Goal: Information Seeking & Learning: Learn about a topic

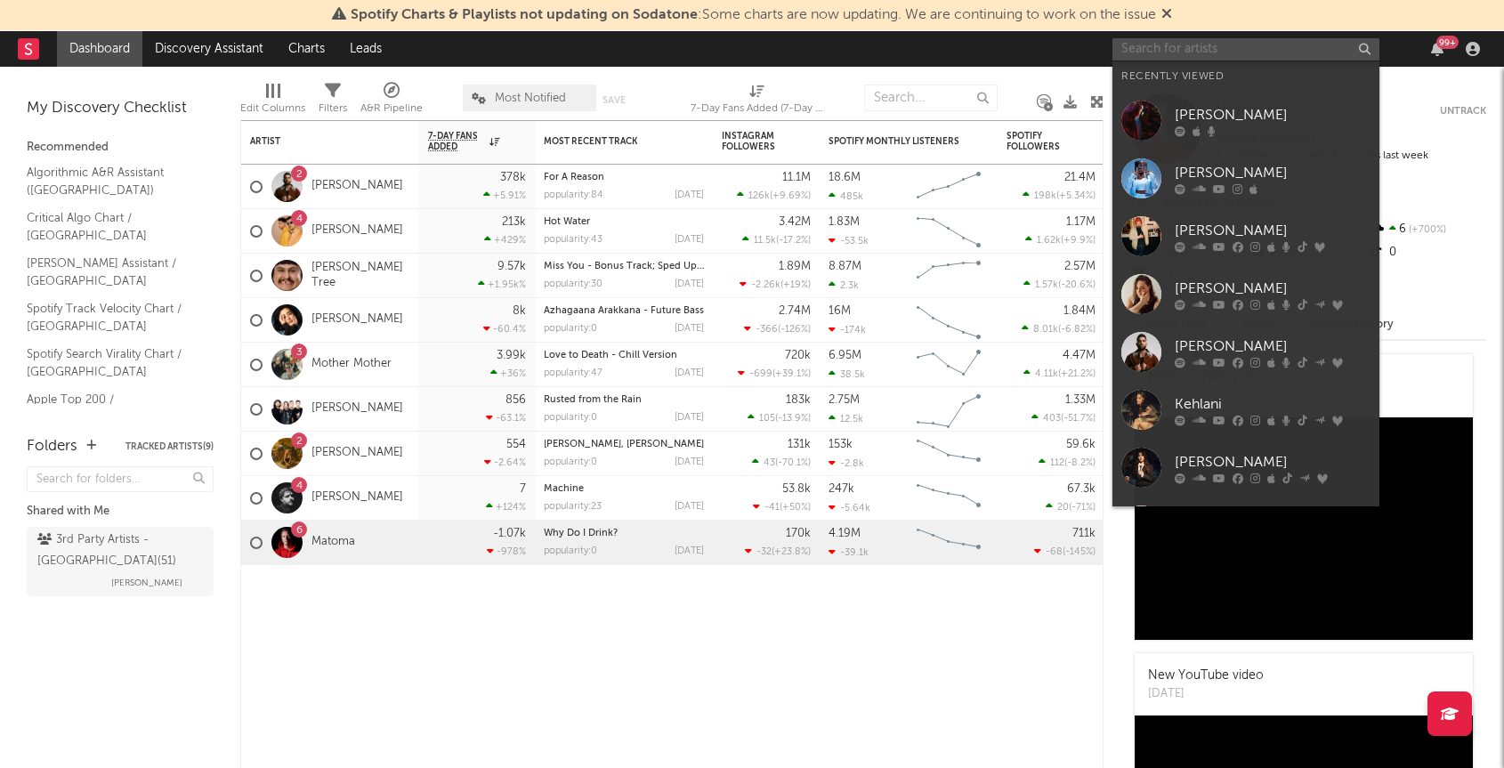
click at [1200, 48] on input "text" at bounding box center [1245, 49] width 267 height 22
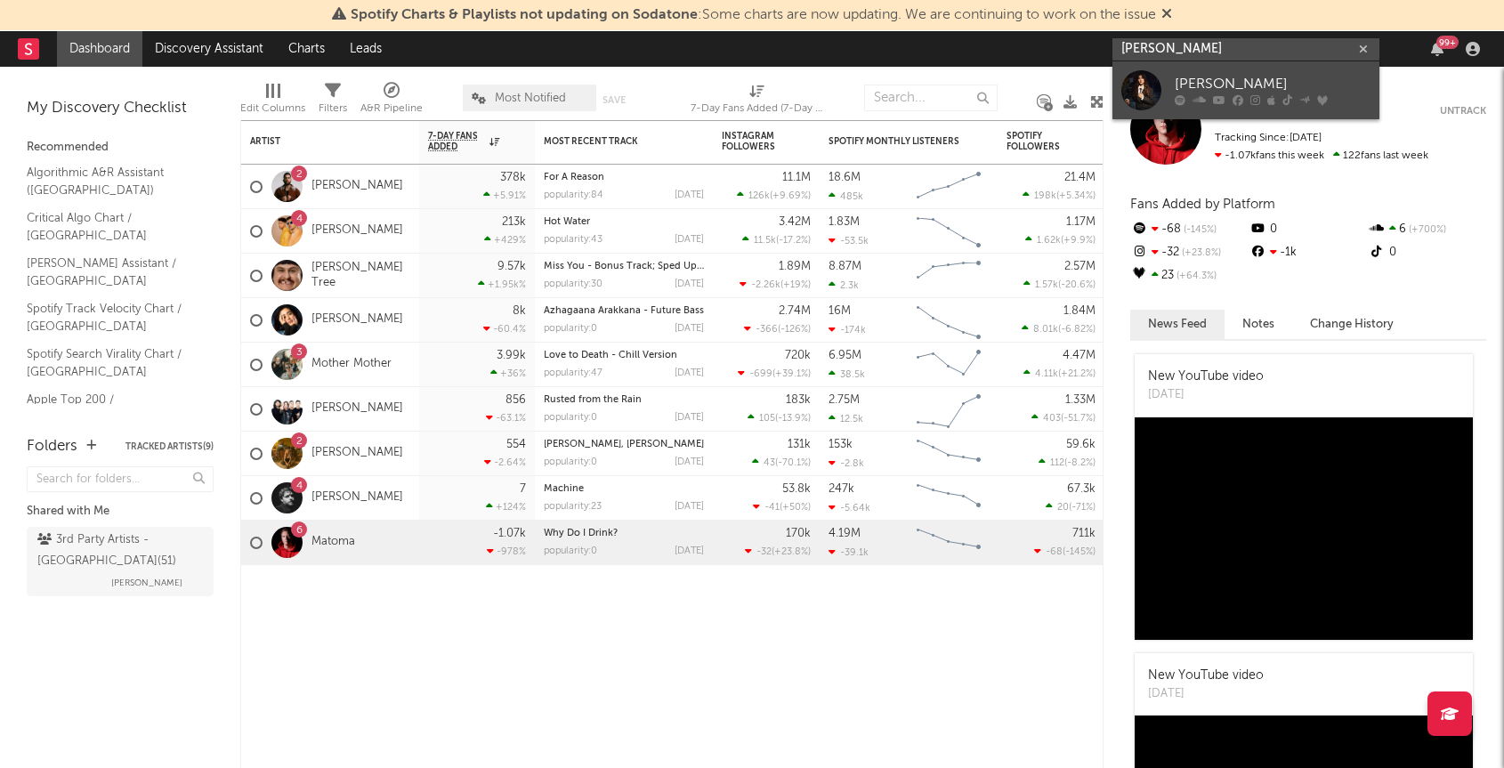
type input "[PERSON_NAME]"
click at [1217, 91] on div "[PERSON_NAME]" at bounding box center [1272, 84] width 196 height 21
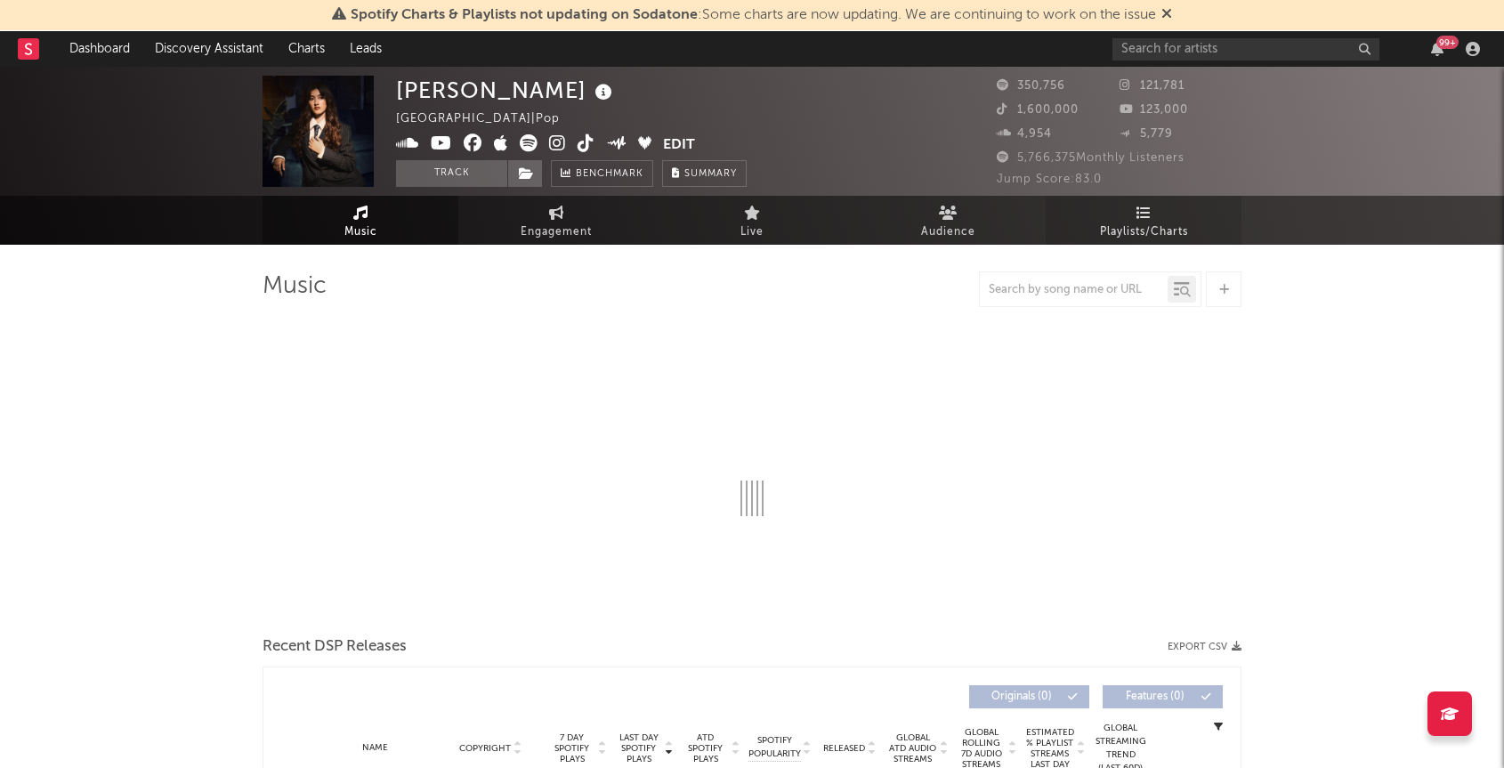
click at [1162, 218] on link "Playlists/Charts" at bounding box center [1143, 220] width 196 height 49
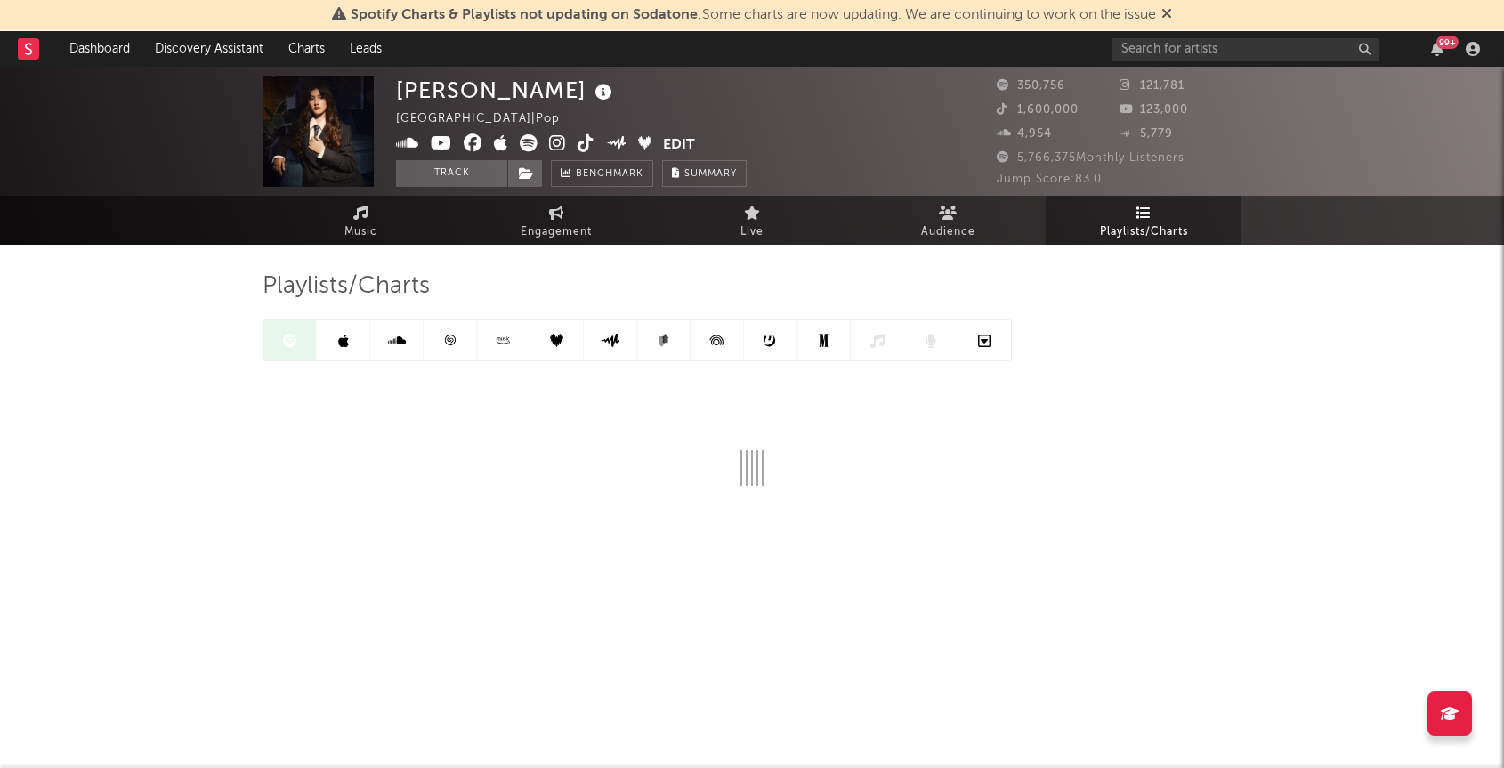
click at [347, 335] on icon at bounding box center [343, 341] width 11 height 14
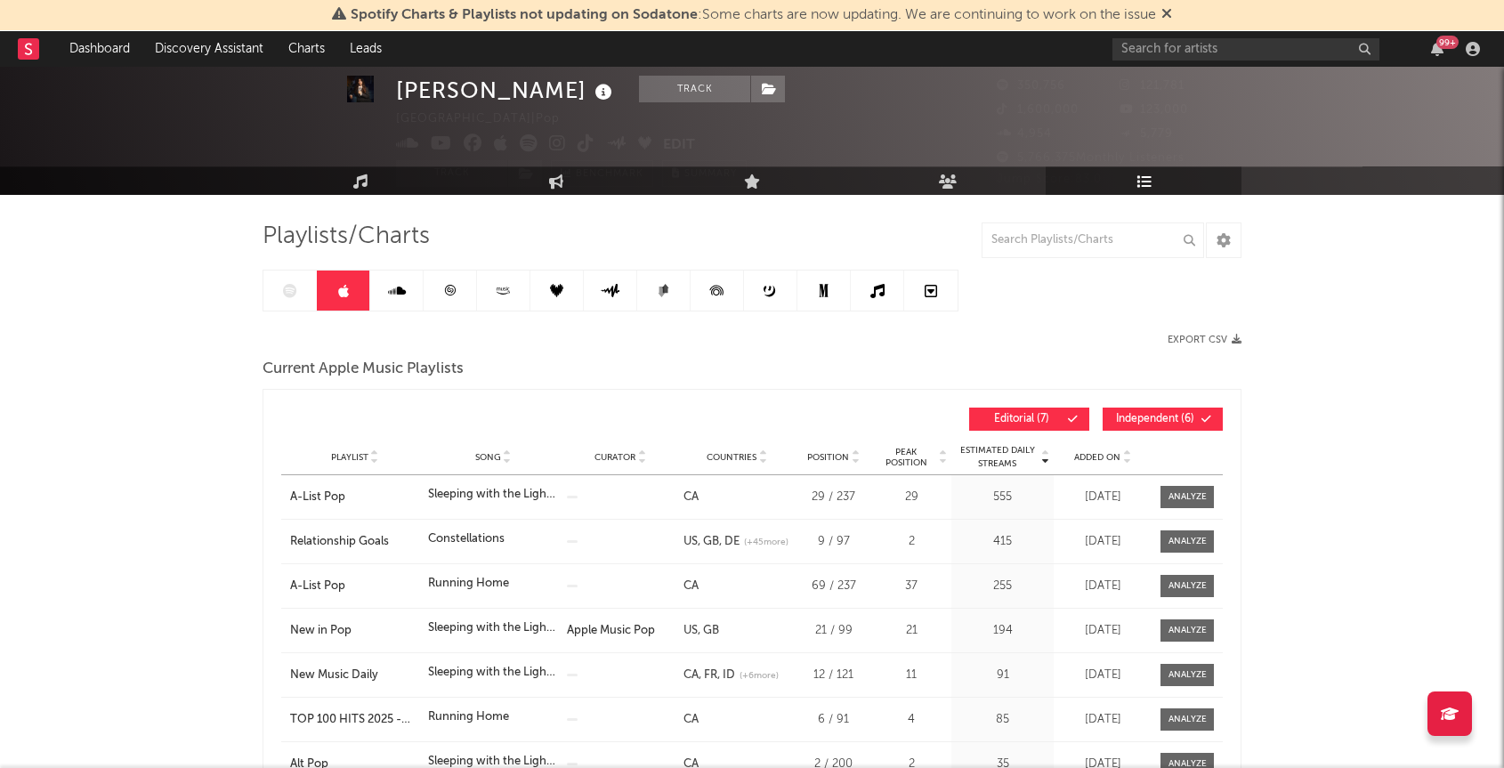
scroll to position [58, 0]
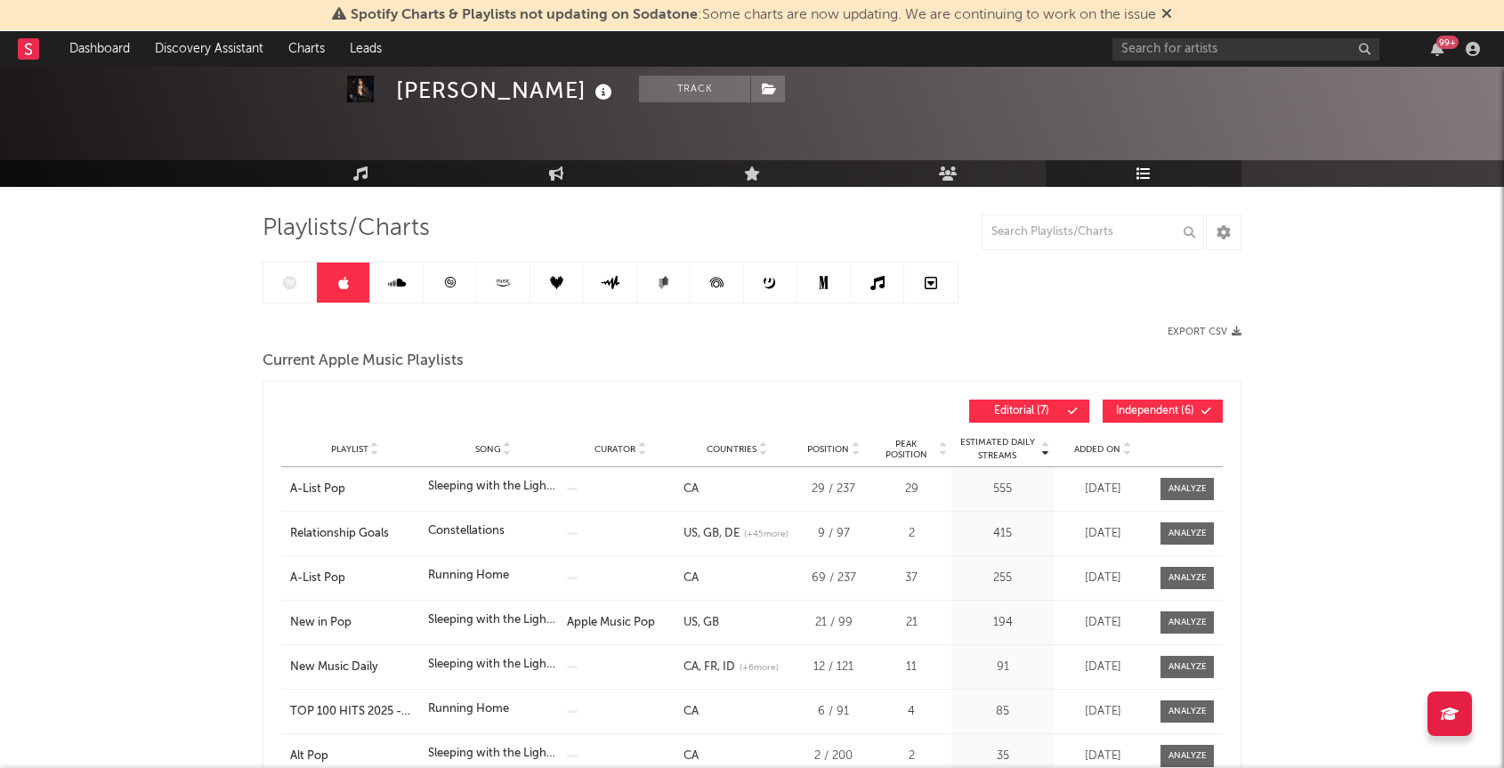
click at [1099, 444] on span "Added On" at bounding box center [1097, 449] width 46 height 11
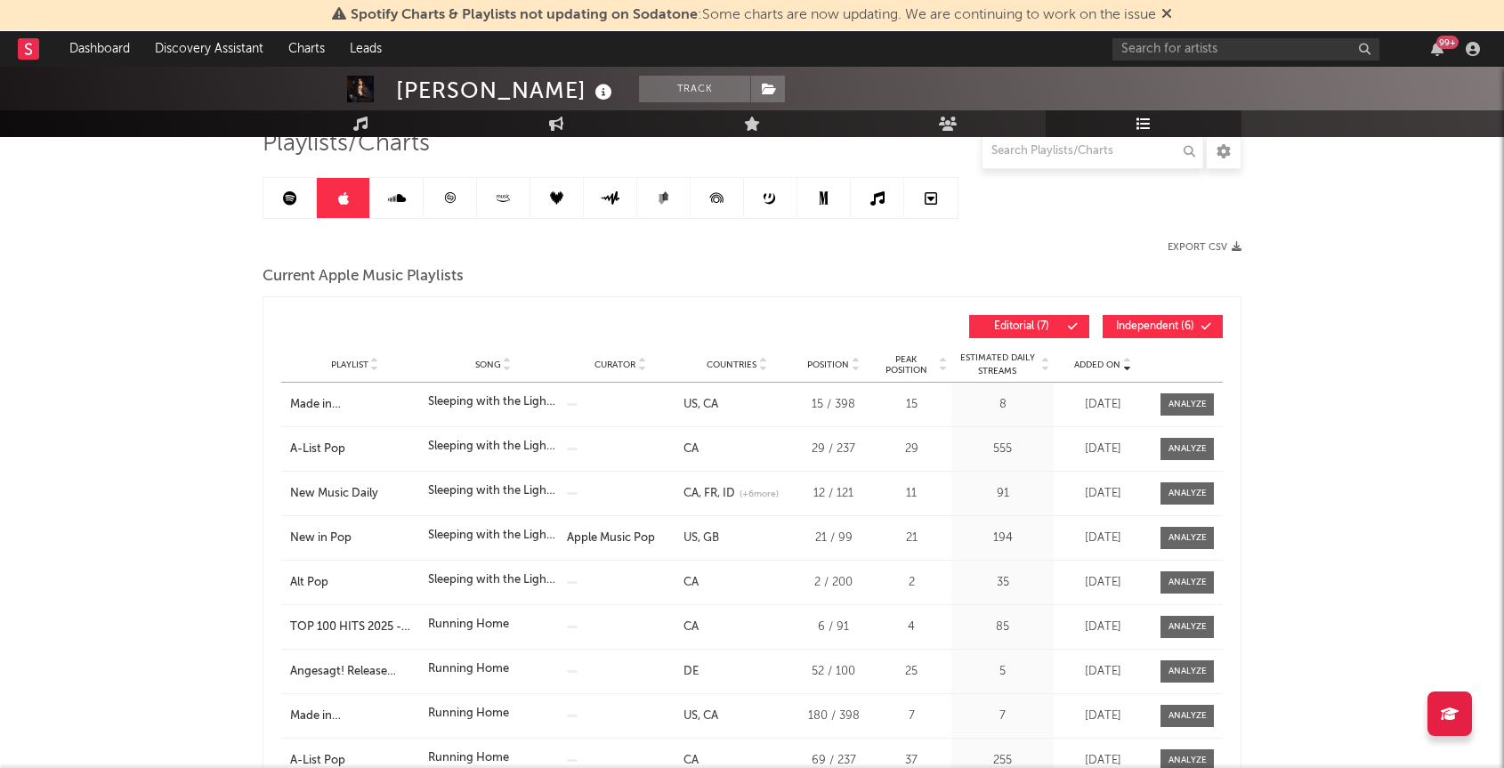
scroll to position [145, 0]
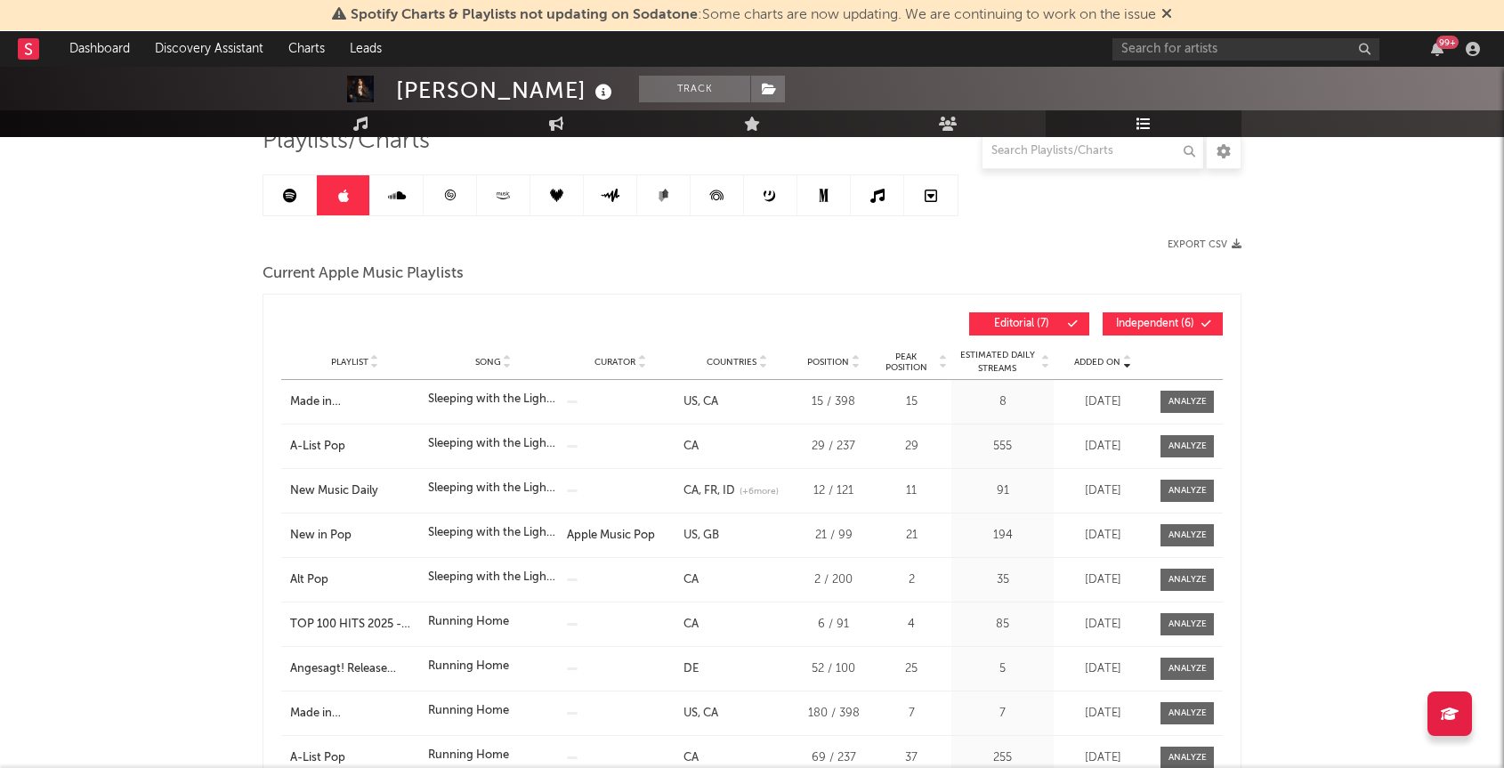
click at [713, 536] on link "GB" at bounding box center [708, 535] width 21 height 12
drag, startPoint x: 824, startPoint y: 446, endPoint x: 698, endPoint y: 451, distance: 125.6
click at [698, 451] on span "KR TH MY SG VN LK" at bounding box center [759, 449] width 145 height 18
copy span "KR TH MY SG VN LK"
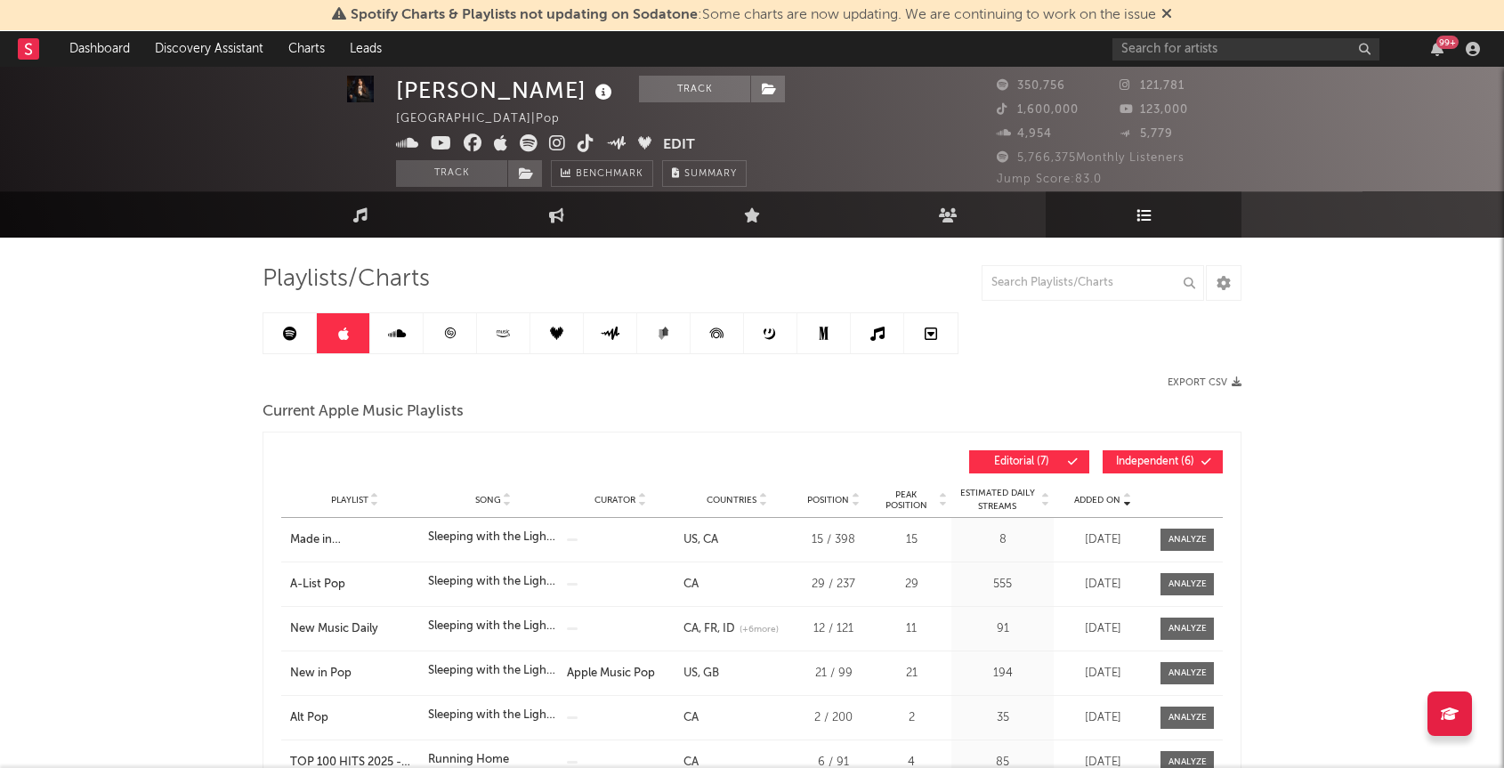
scroll to position [0, 0]
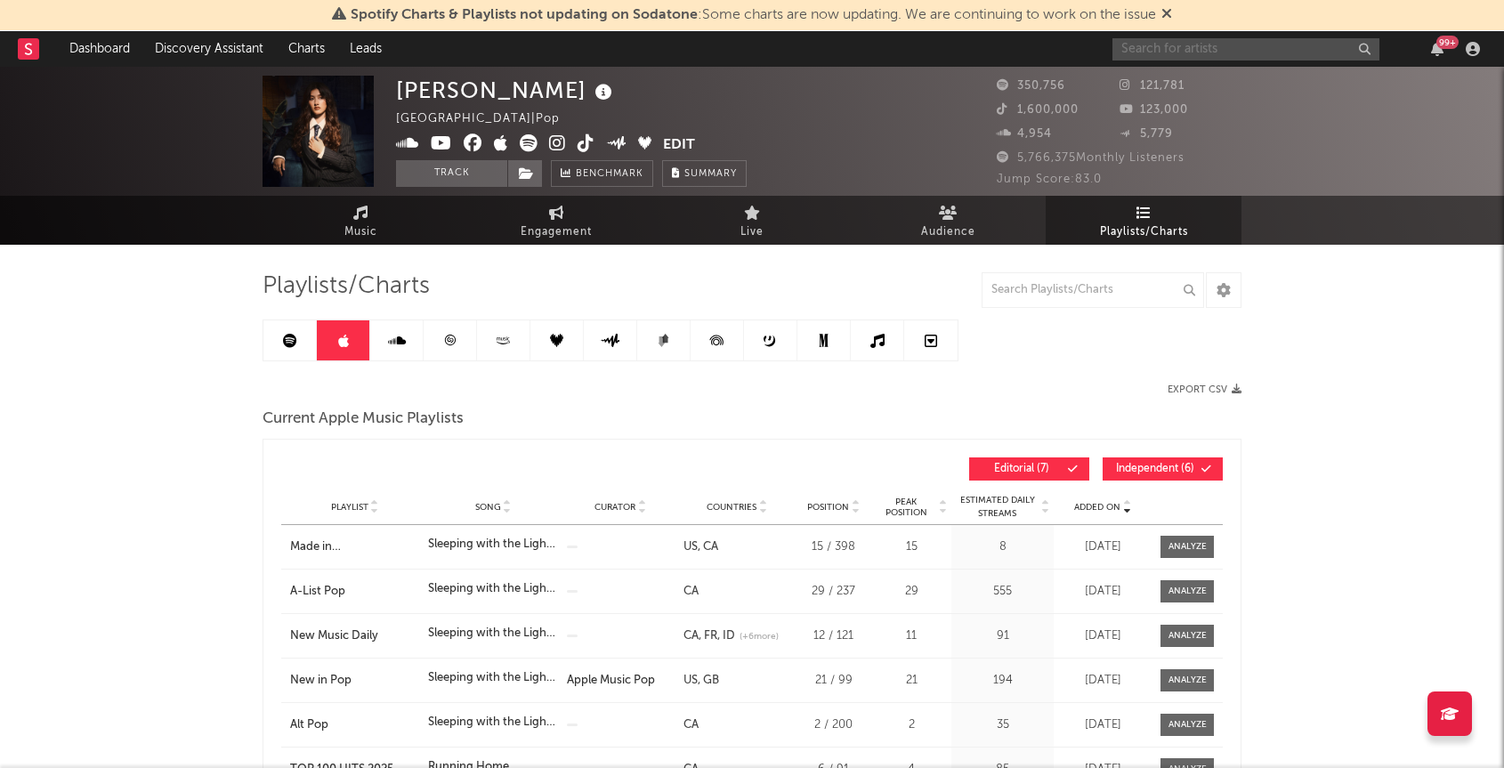
click at [1212, 43] on input "text" at bounding box center [1245, 49] width 267 height 22
type input "YOUNG THUG"
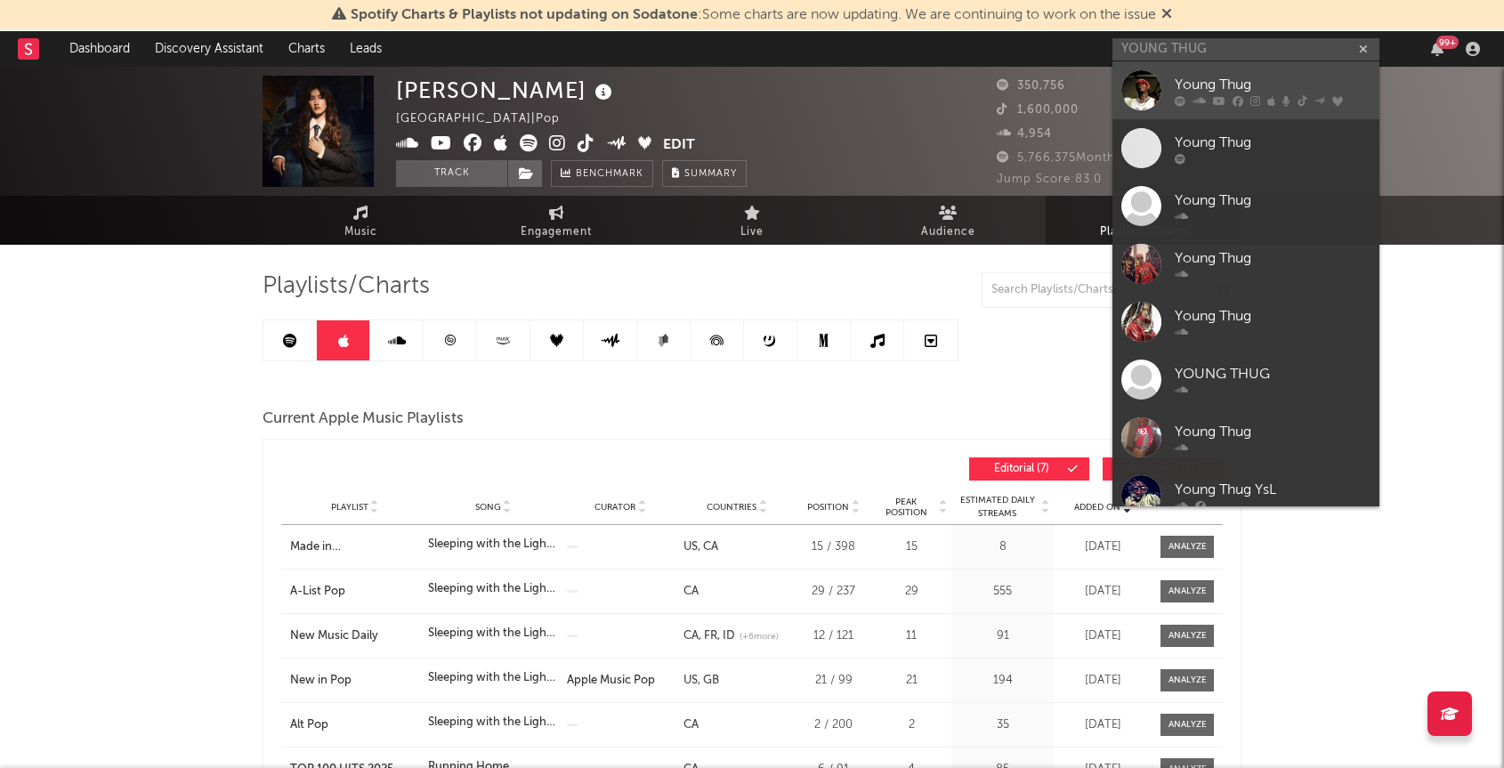
click at [1185, 82] on div "Young Thug" at bounding box center [1272, 84] width 196 height 21
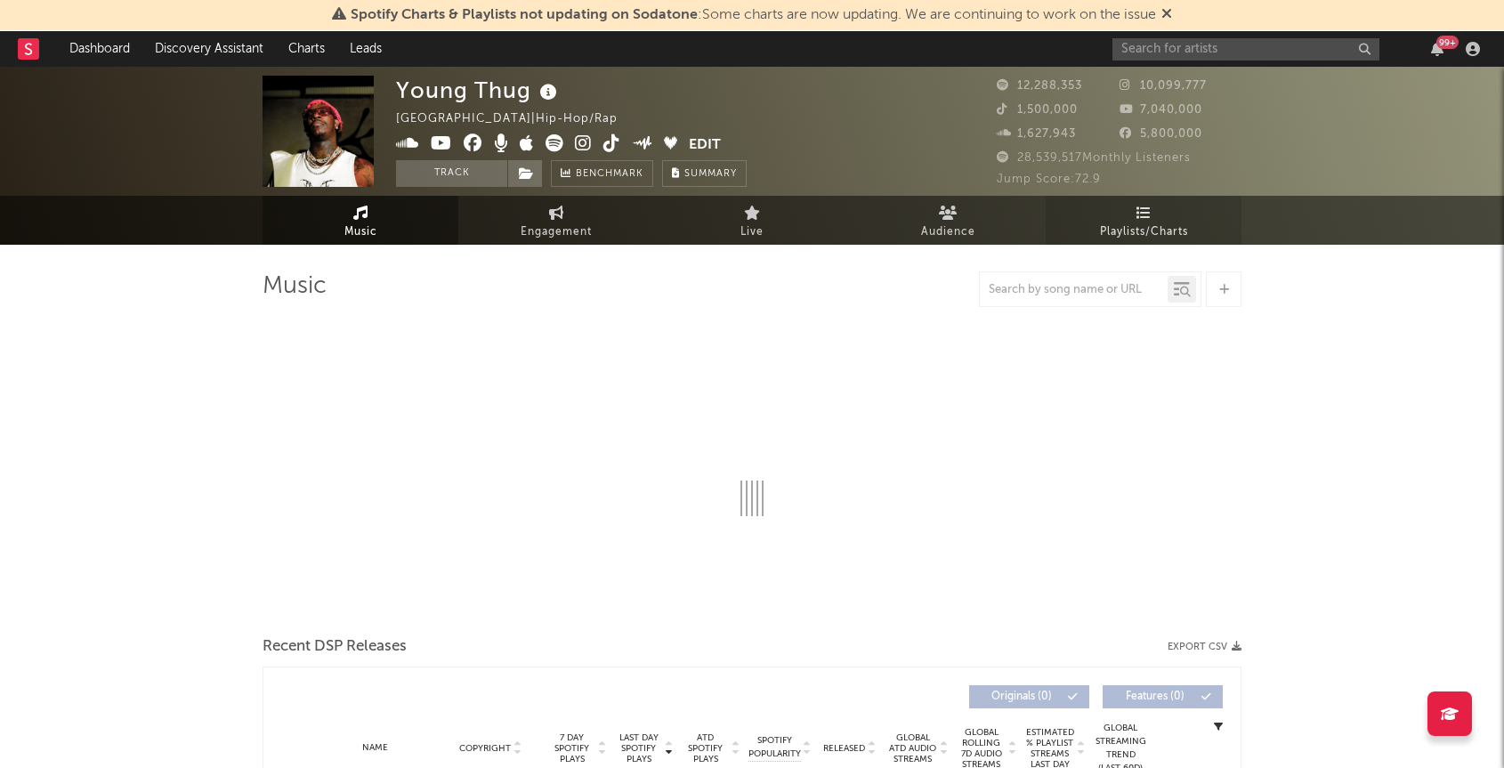
click at [1141, 232] on span "Playlists/Charts" at bounding box center [1144, 232] width 88 height 21
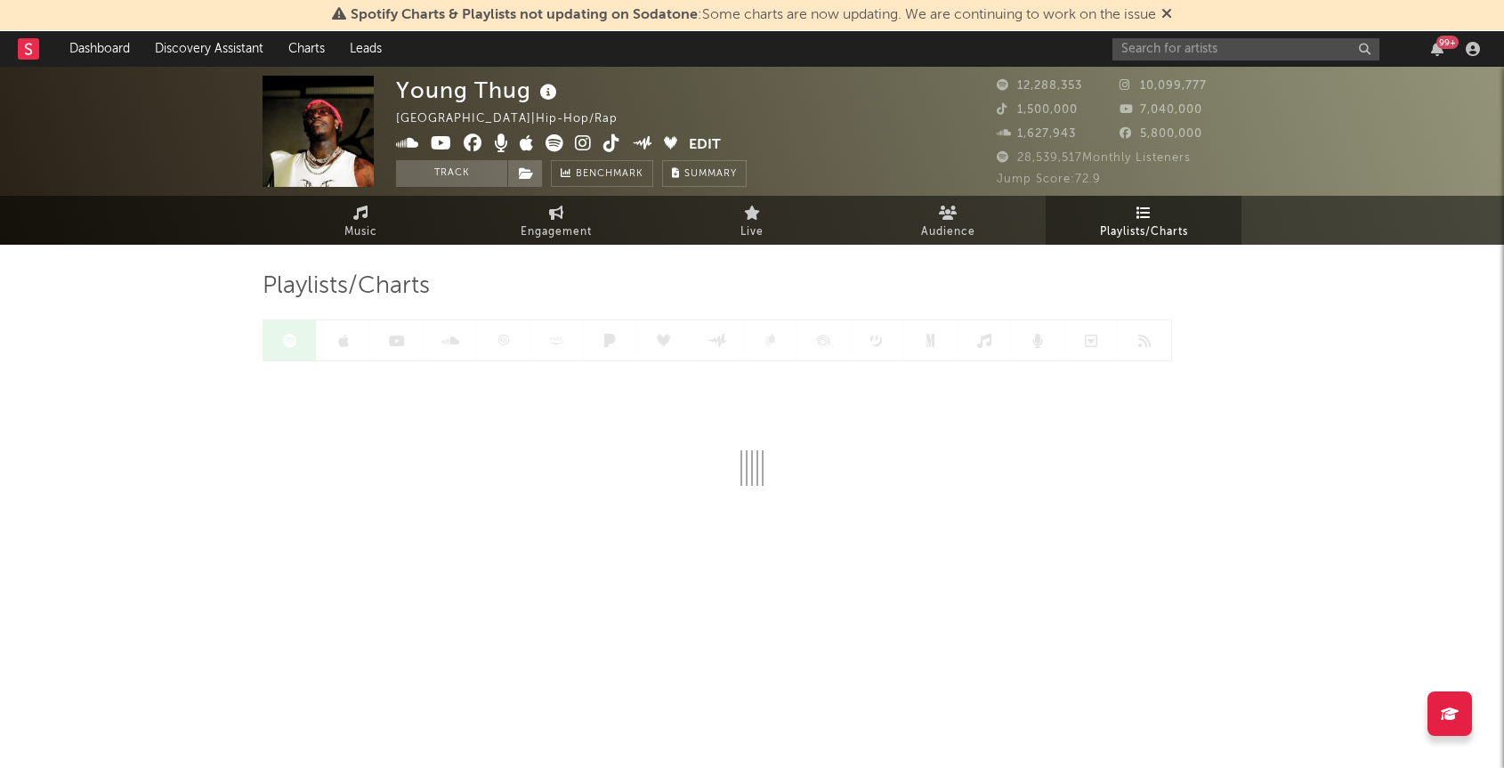
click at [343, 329] on div at bounding box center [716, 340] width 909 height 42
click at [350, 351] on link at bounding box center [343, 340] width 53 height 40
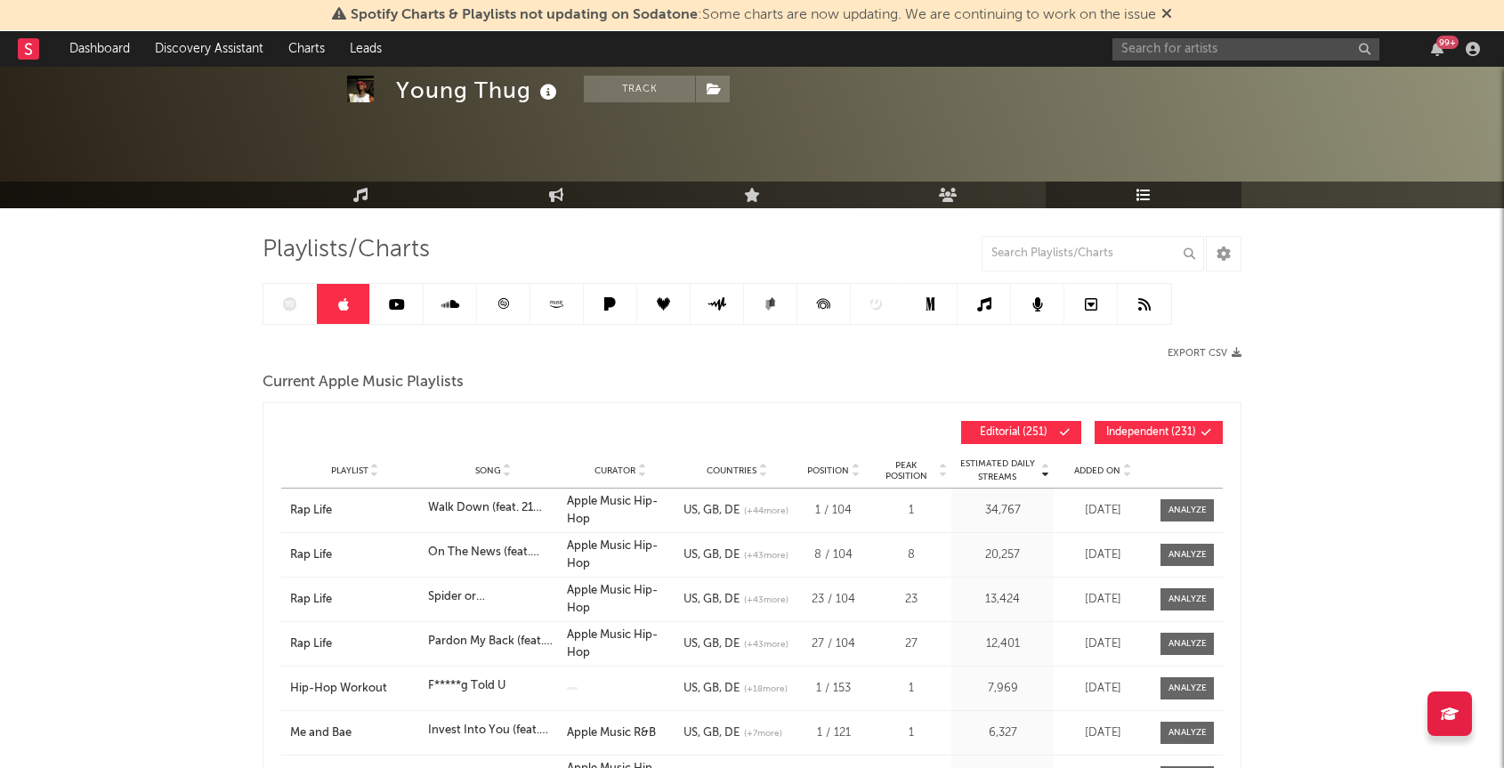
scroll to position [89, 0]
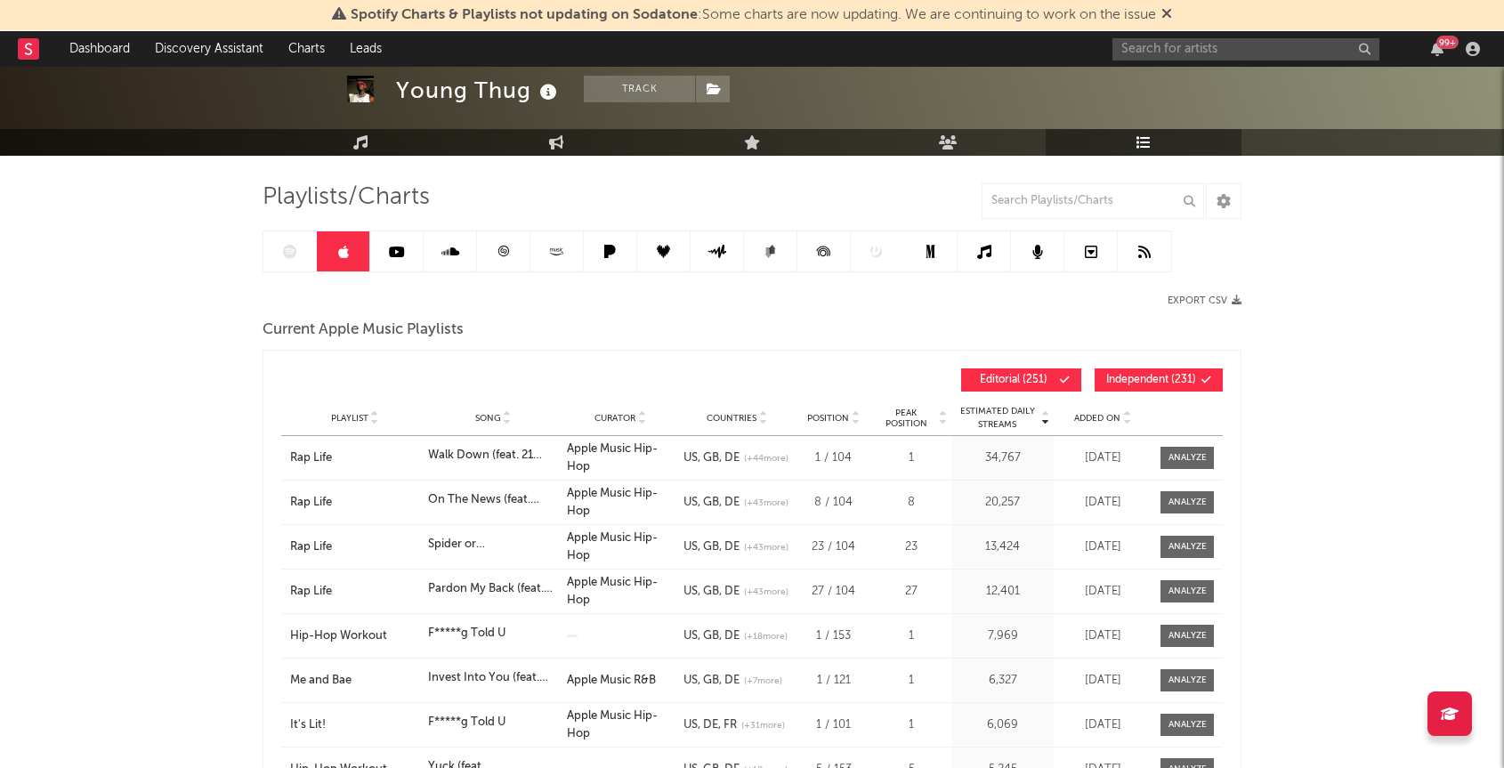
click at [1112, 415] on span "Added On" at bounding box center [1097, 418] width 46 height 11
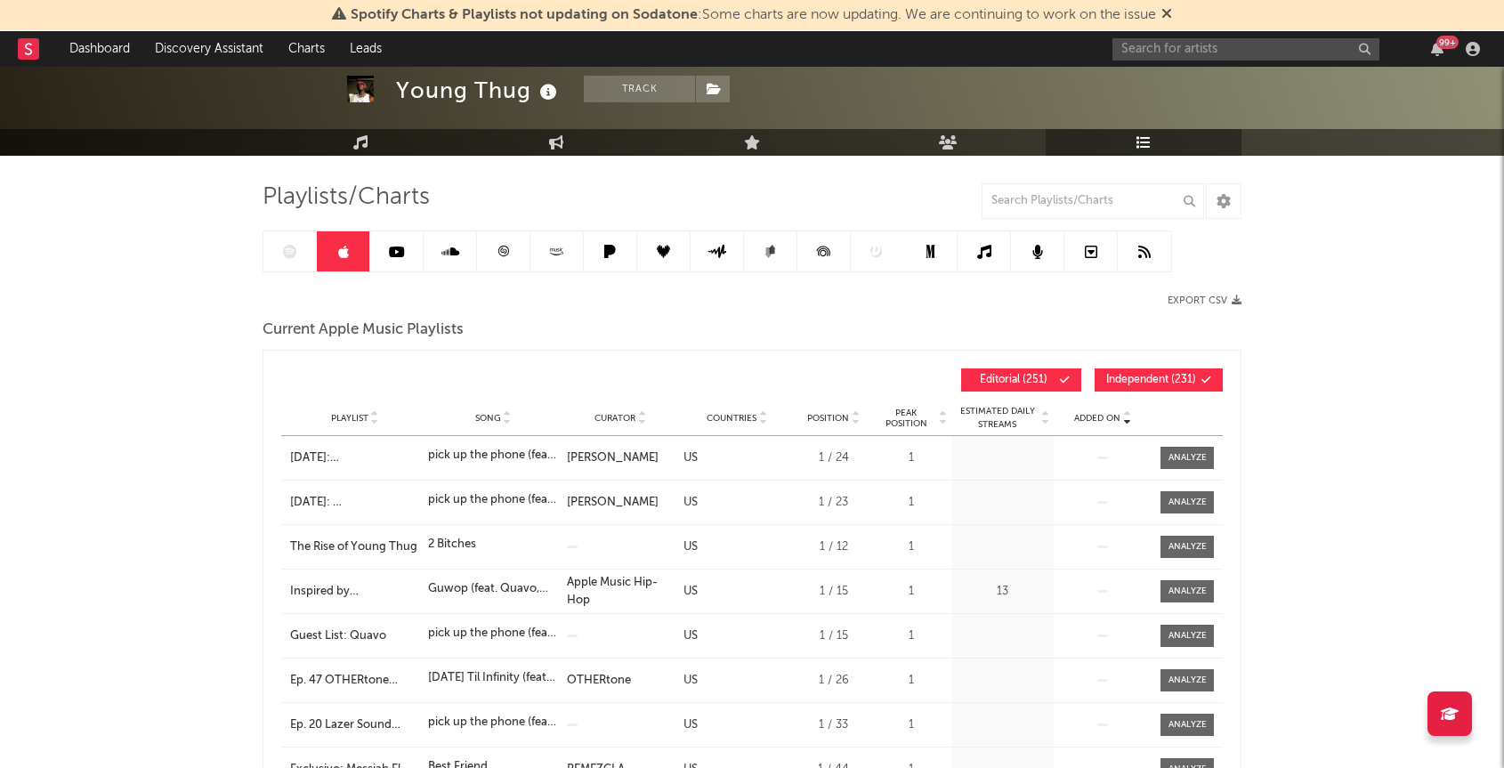
click at [1112, 415] on span "Added On" at bounding box center [1097, 418] width 46 height 11
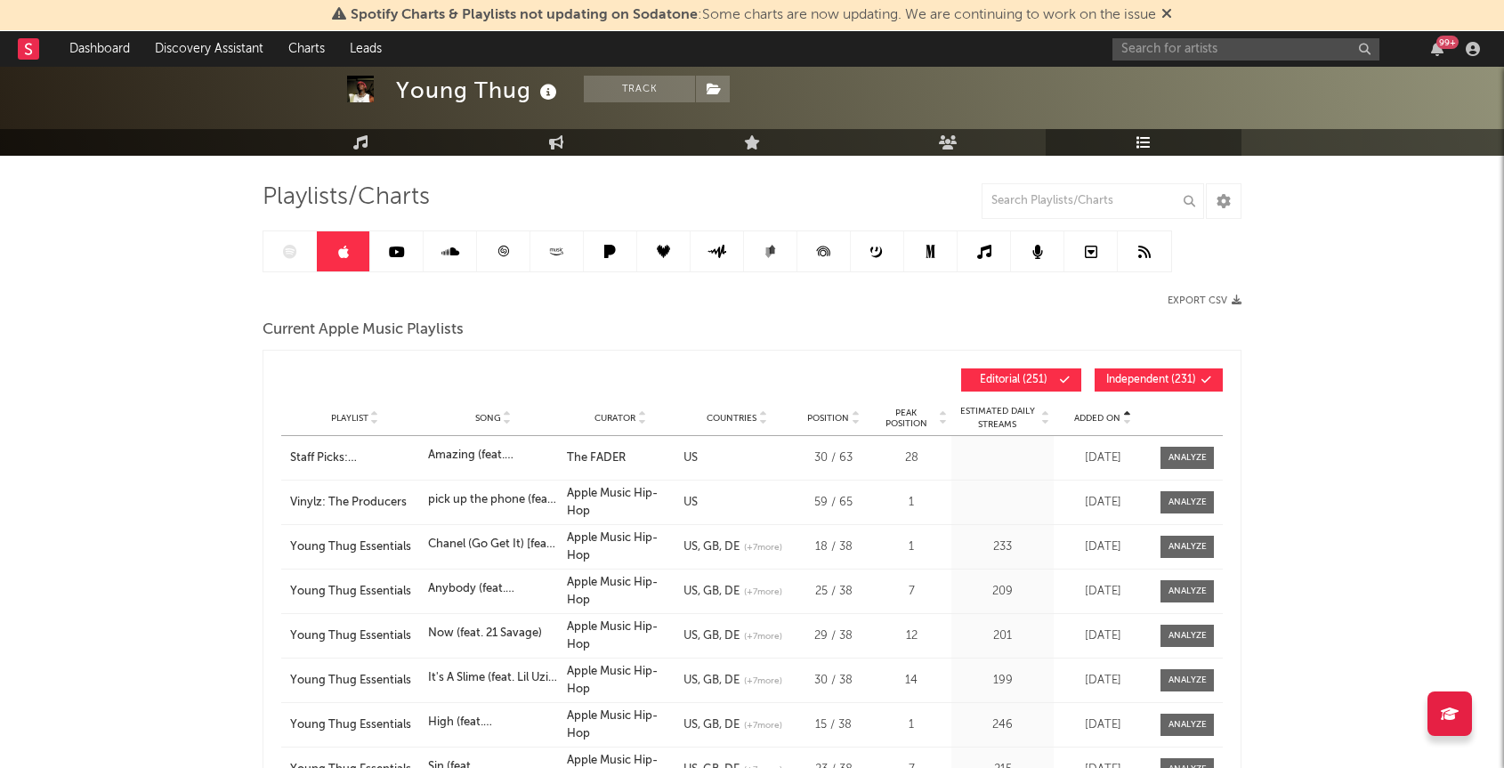
click at [1122, 421] on icon at bounding box center [1126, 421] width 9 height 7
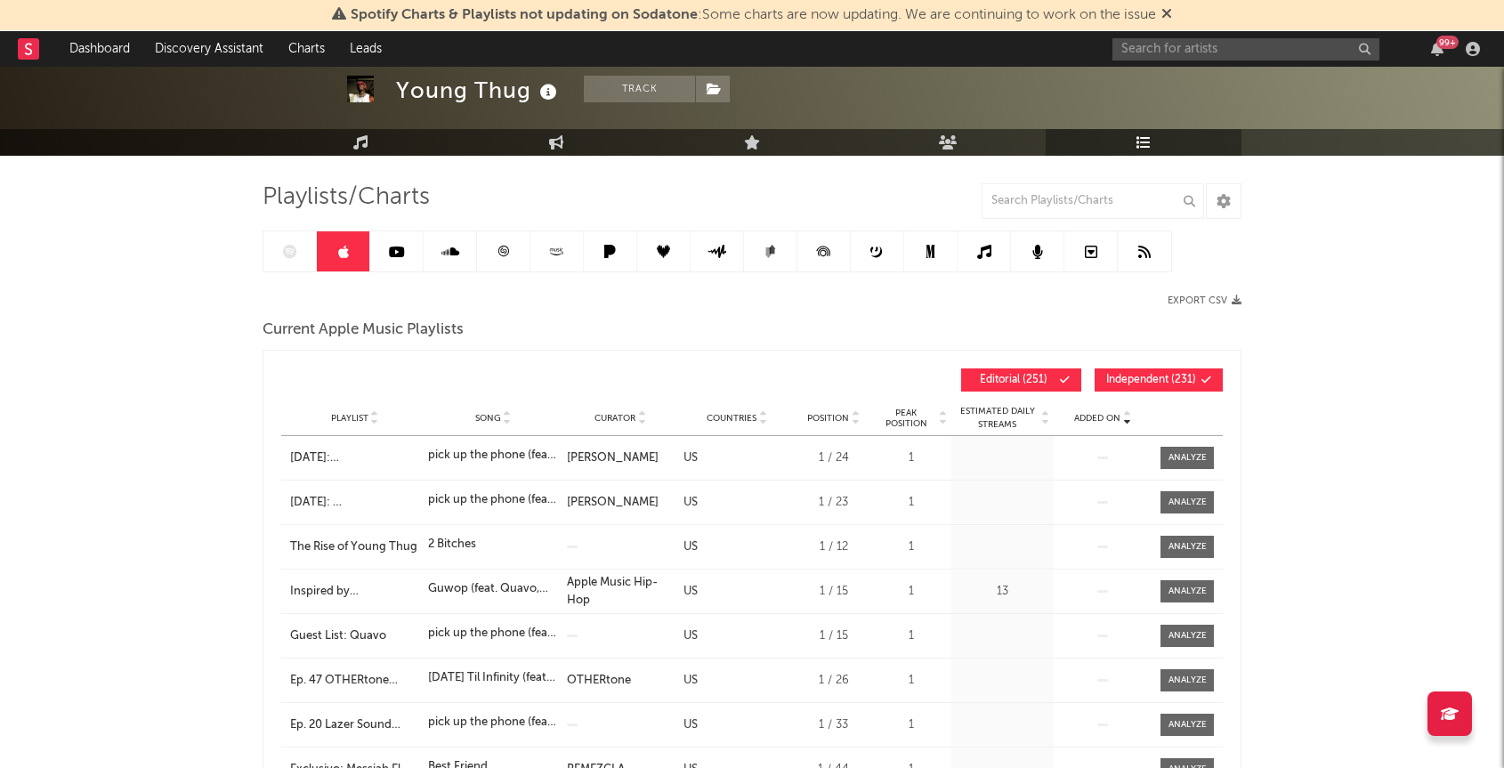
click at [1122, 421] on icon at bounding box center [1126, 421] width 9 height 7
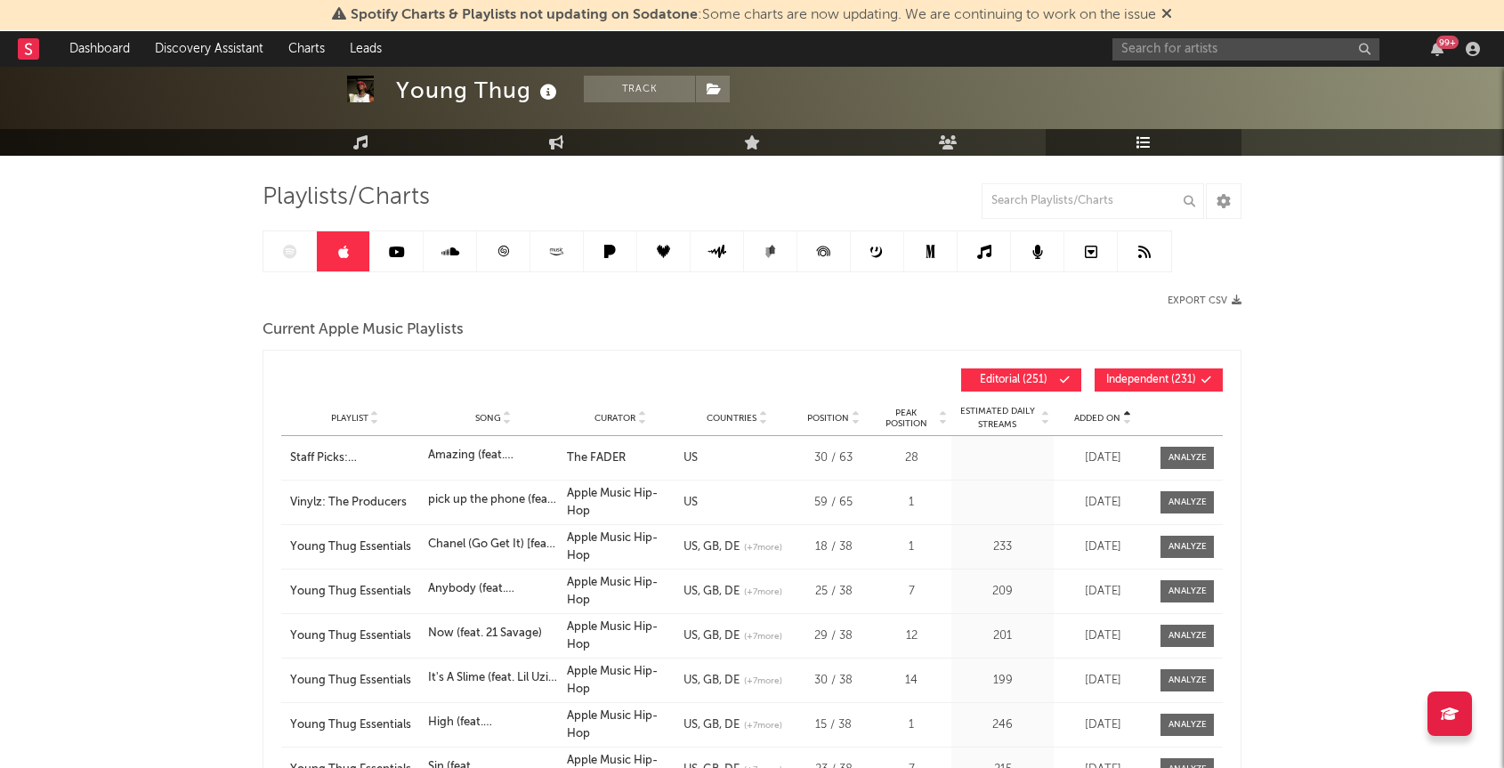
click at [1132, 416] on div "Added On" at bounding box center [1102, 417] width 89 height 13
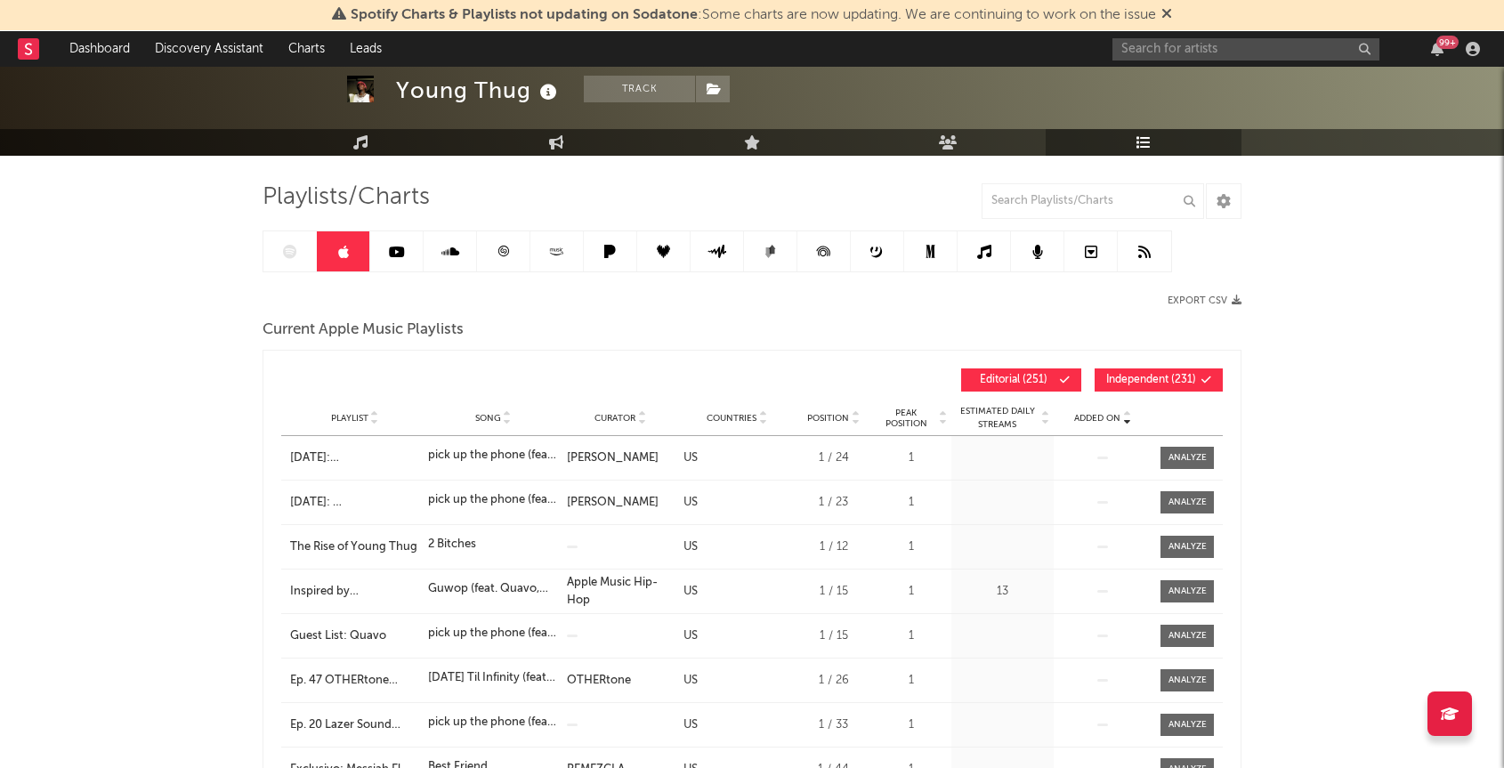
click at [1127, 408] on div "Playlist Song Curator Genre Countries Country Chart Type Position Peak Position…" at bounding box center [751, 418] width 941 height 36
click at [1126, 414] on icon at bounding box center [1126, 414] width 9 height 7
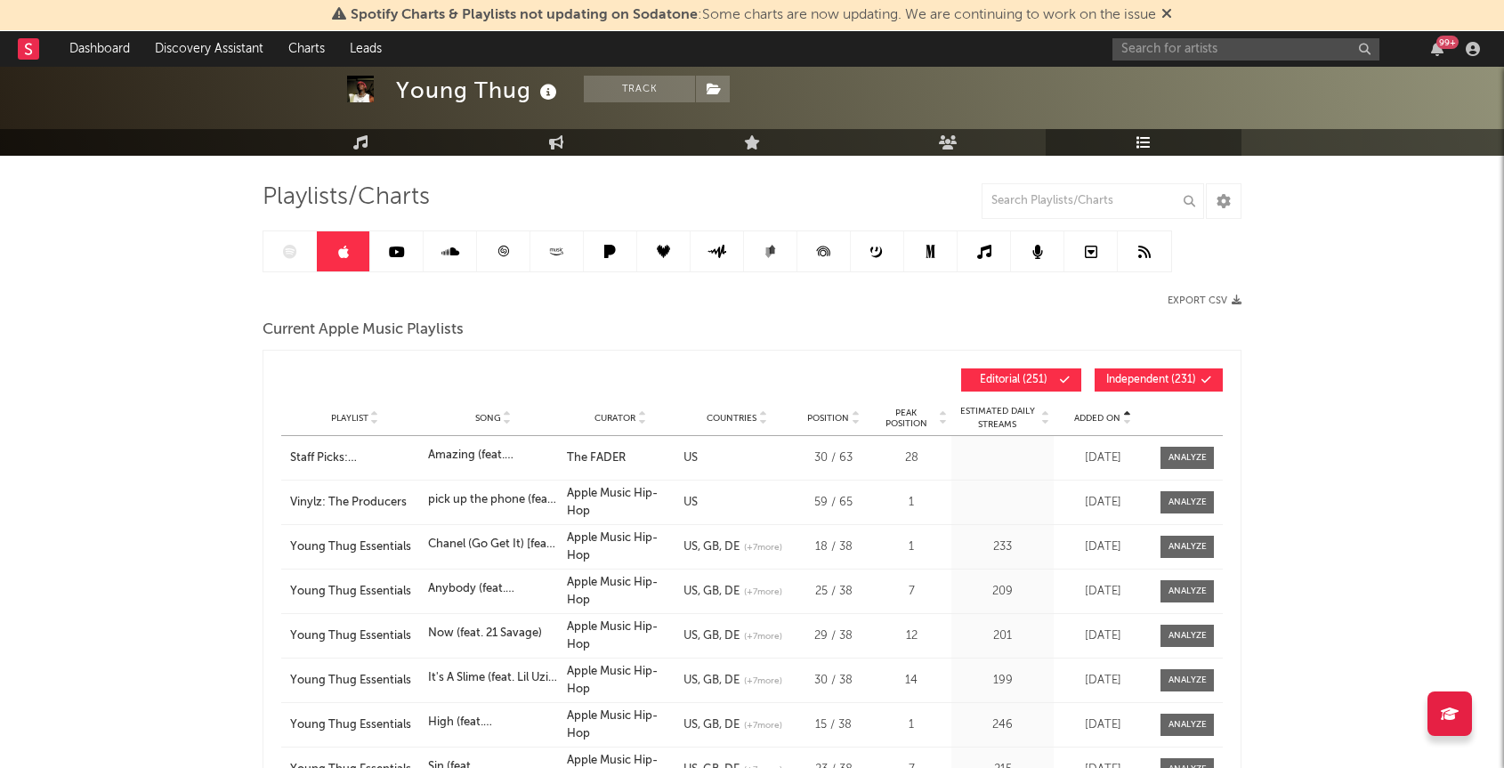
click at [1126, 414] on icon at bounding box center [1126, 414] width 9 height 7
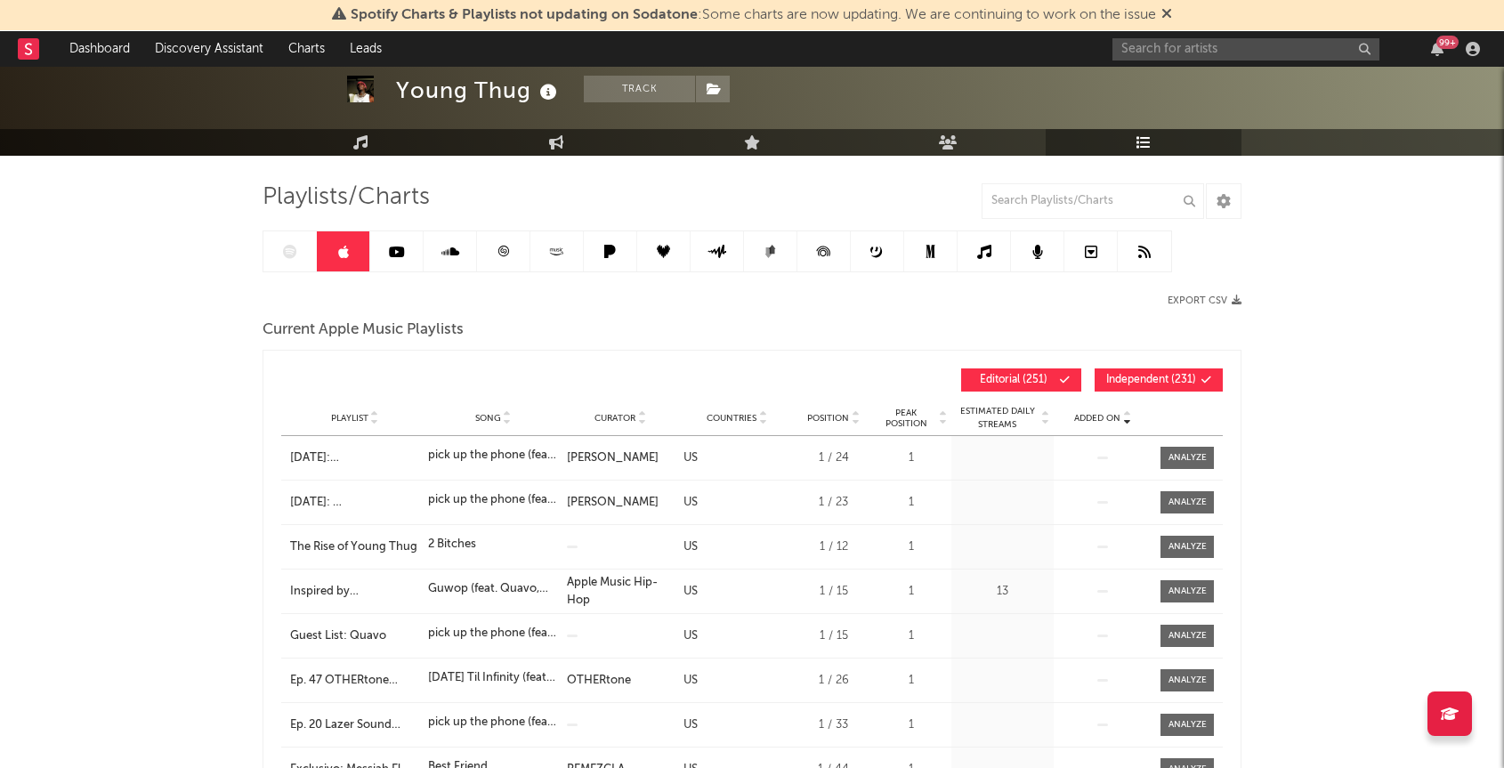
click at [1126, 414] on icon at bounding box center [1126, 414] width 9 height 7
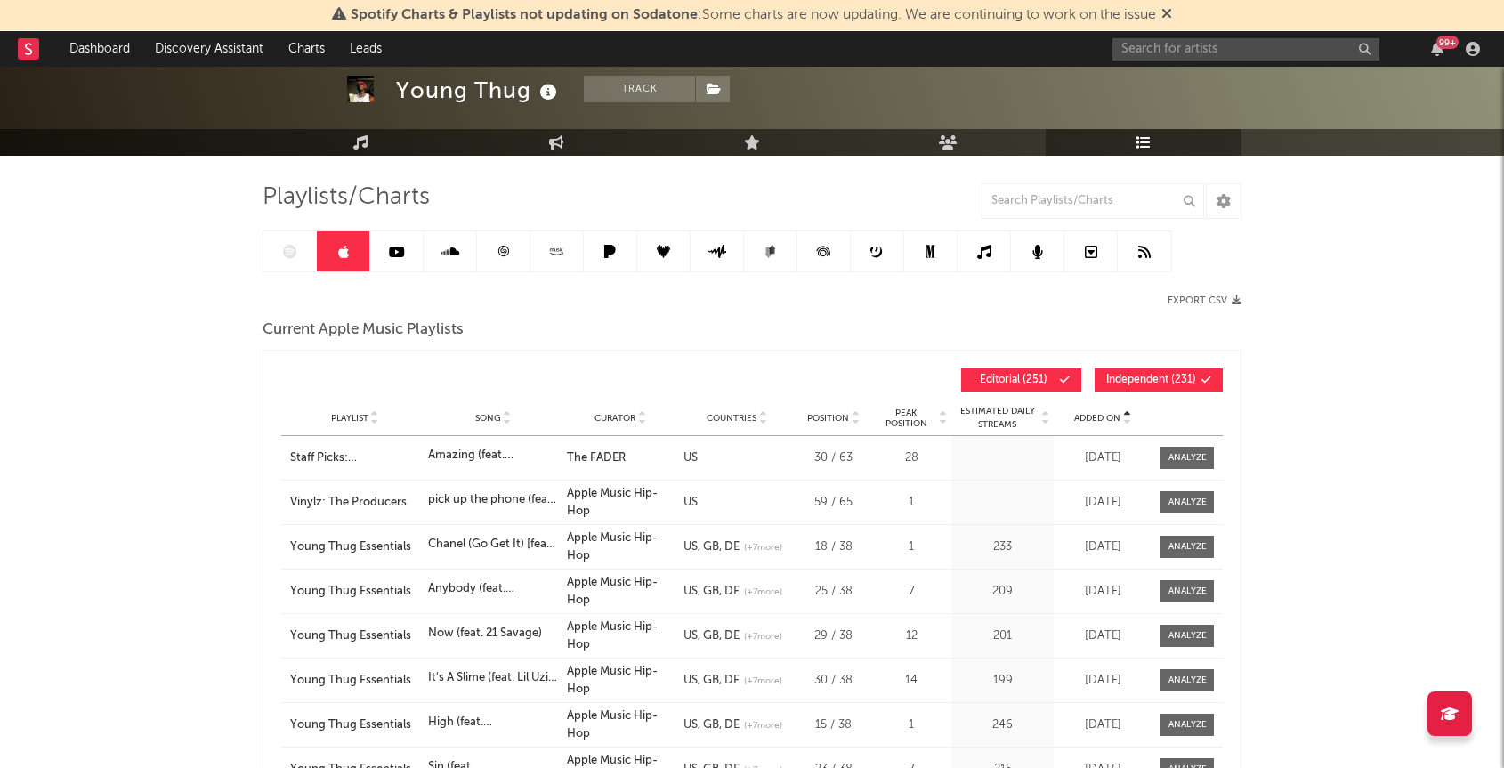
click at [1101, 414] on span "Added On" at bounding box center [1097, 418] width 46 height 11
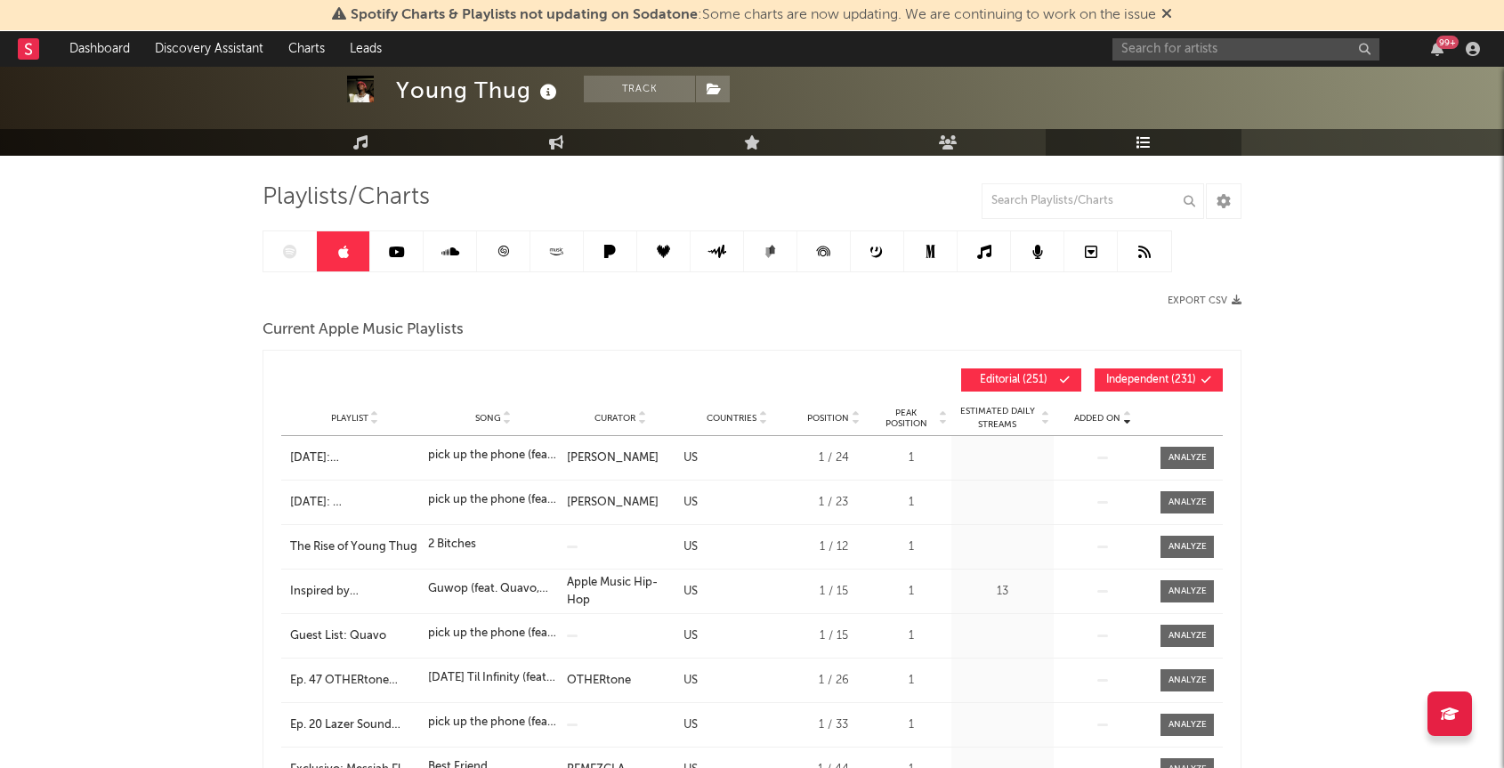
click at [1101, 414] on span "Added On" at bounding box center [1097, 418] width 46 height 11
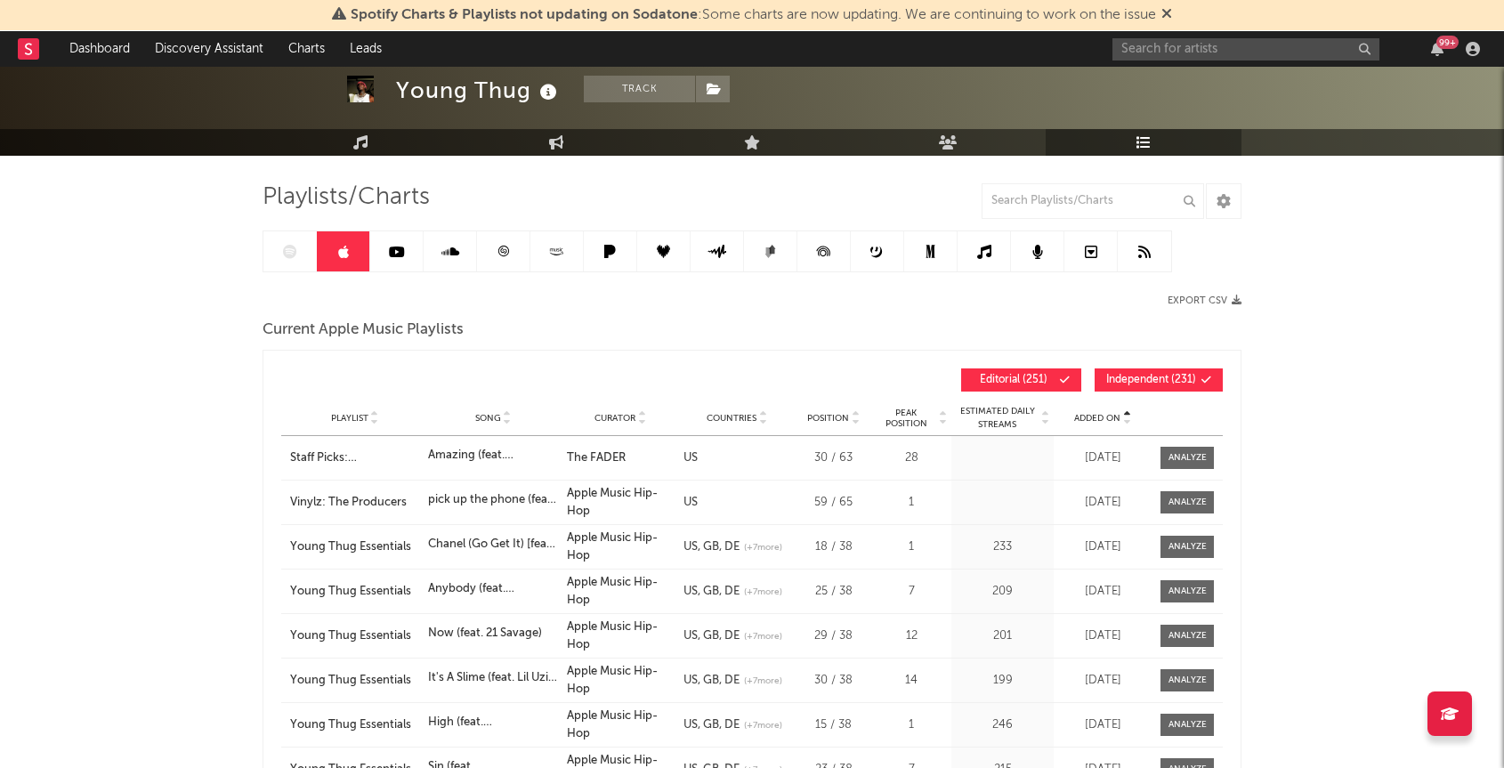
click at [1154, 371] on button "Independent ( 231 )" at bounding box center [1158, 379] width 128 height 23
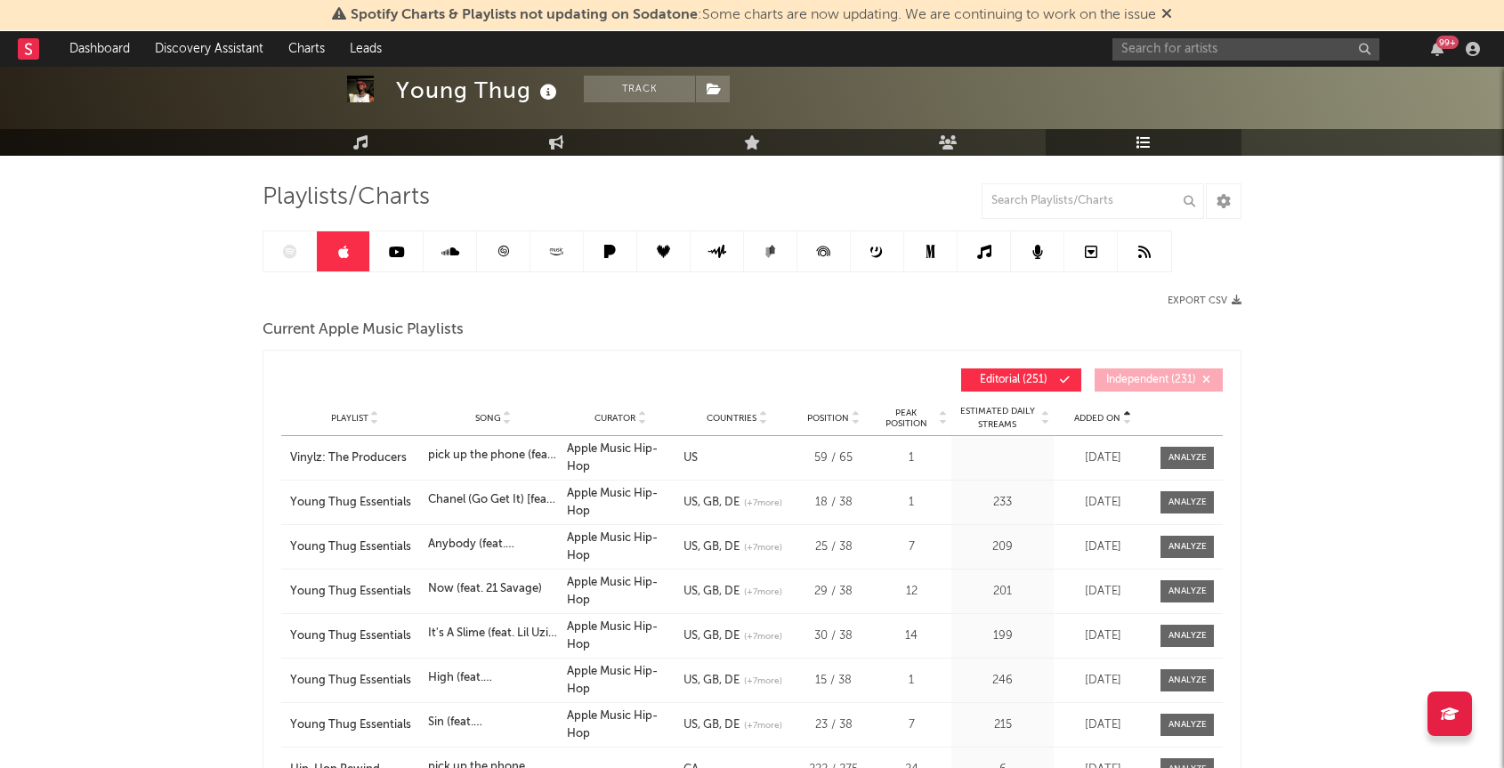
click at [1110, 417] on span "Added On" at bounding box center [1097, 418] width 46 height 11
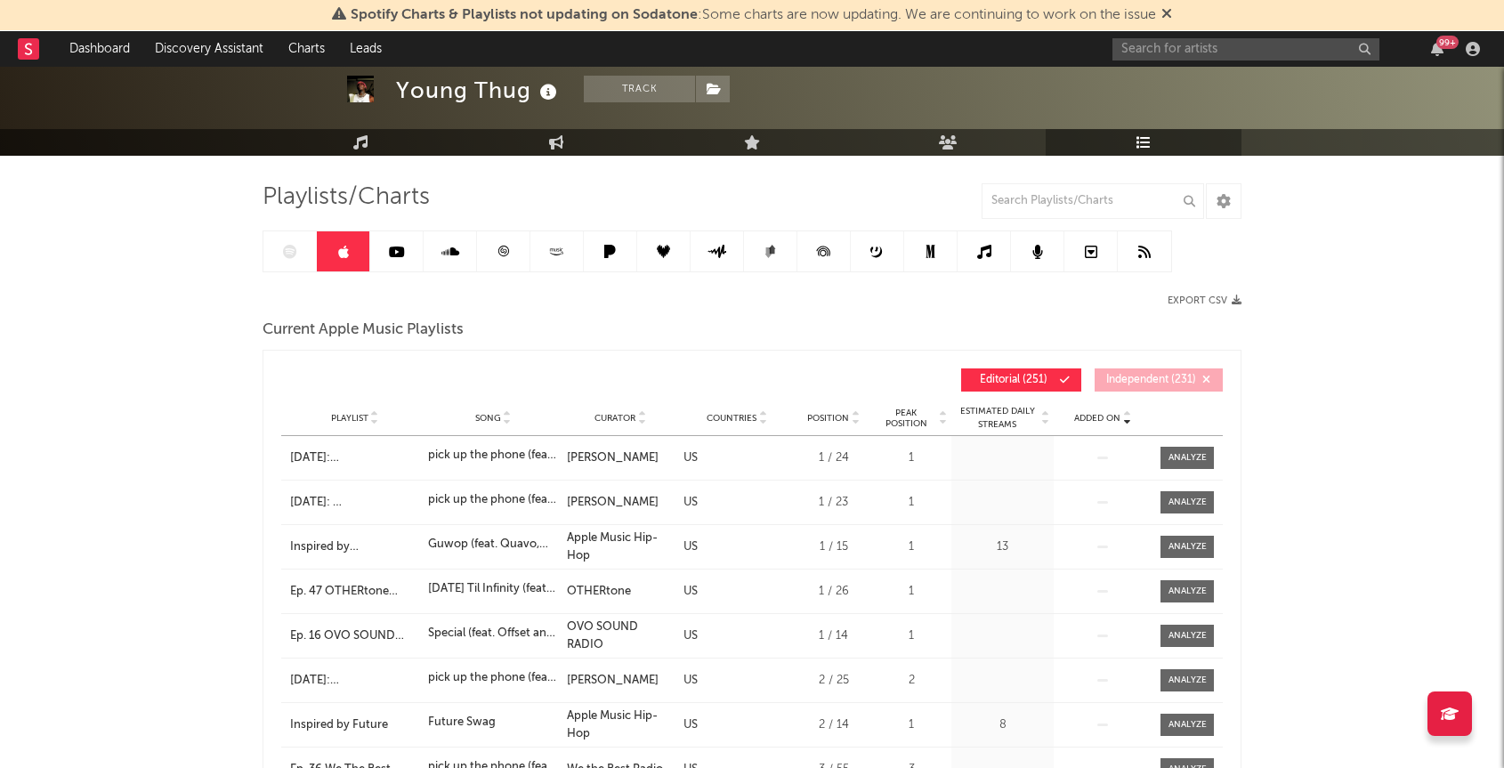
click at [1110, 417] on span "Added On" at bounding box center [1097, 418] width 46 height 11
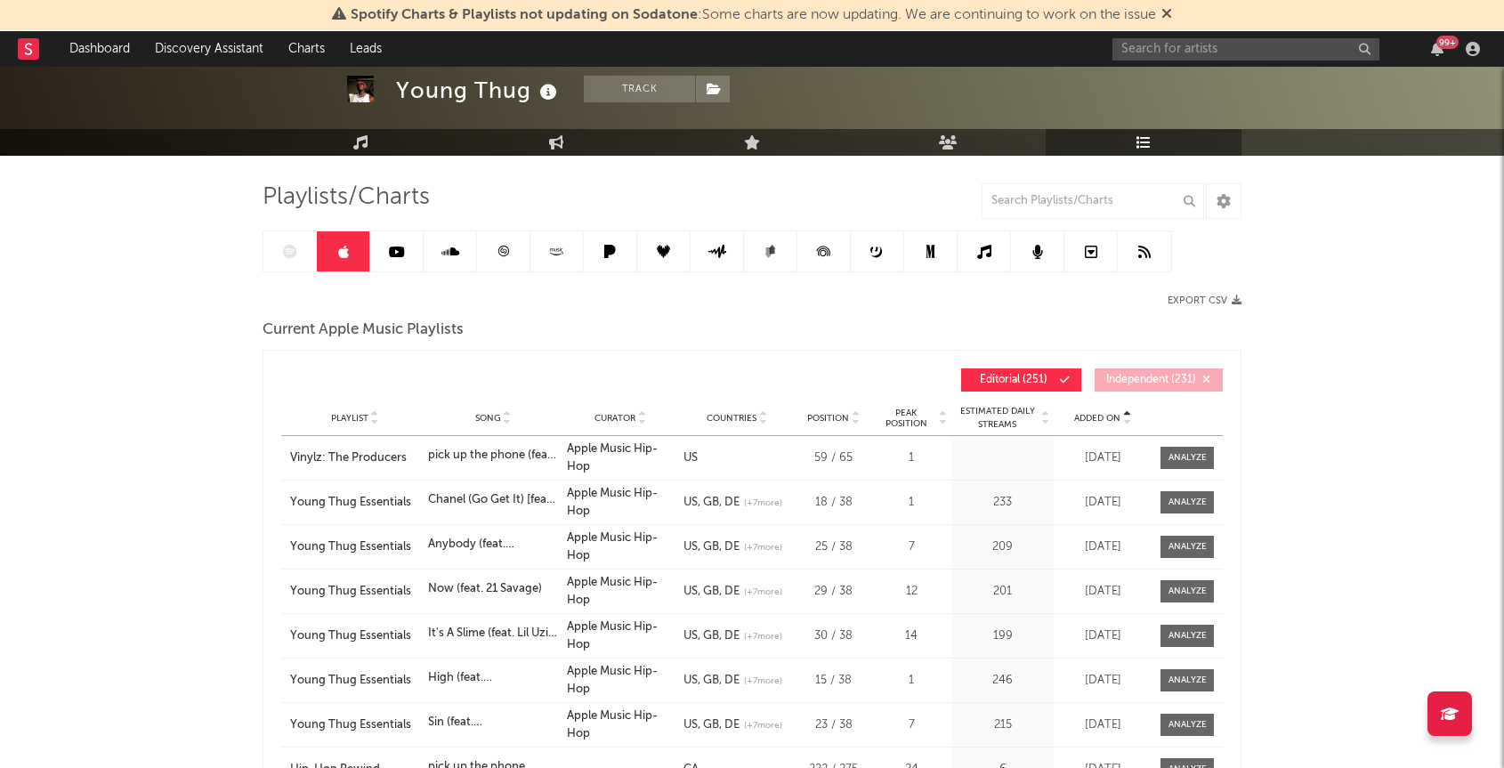
click at [1110, 417] on span "Added On" at bounding box center [1097, 418] width 46 height 11
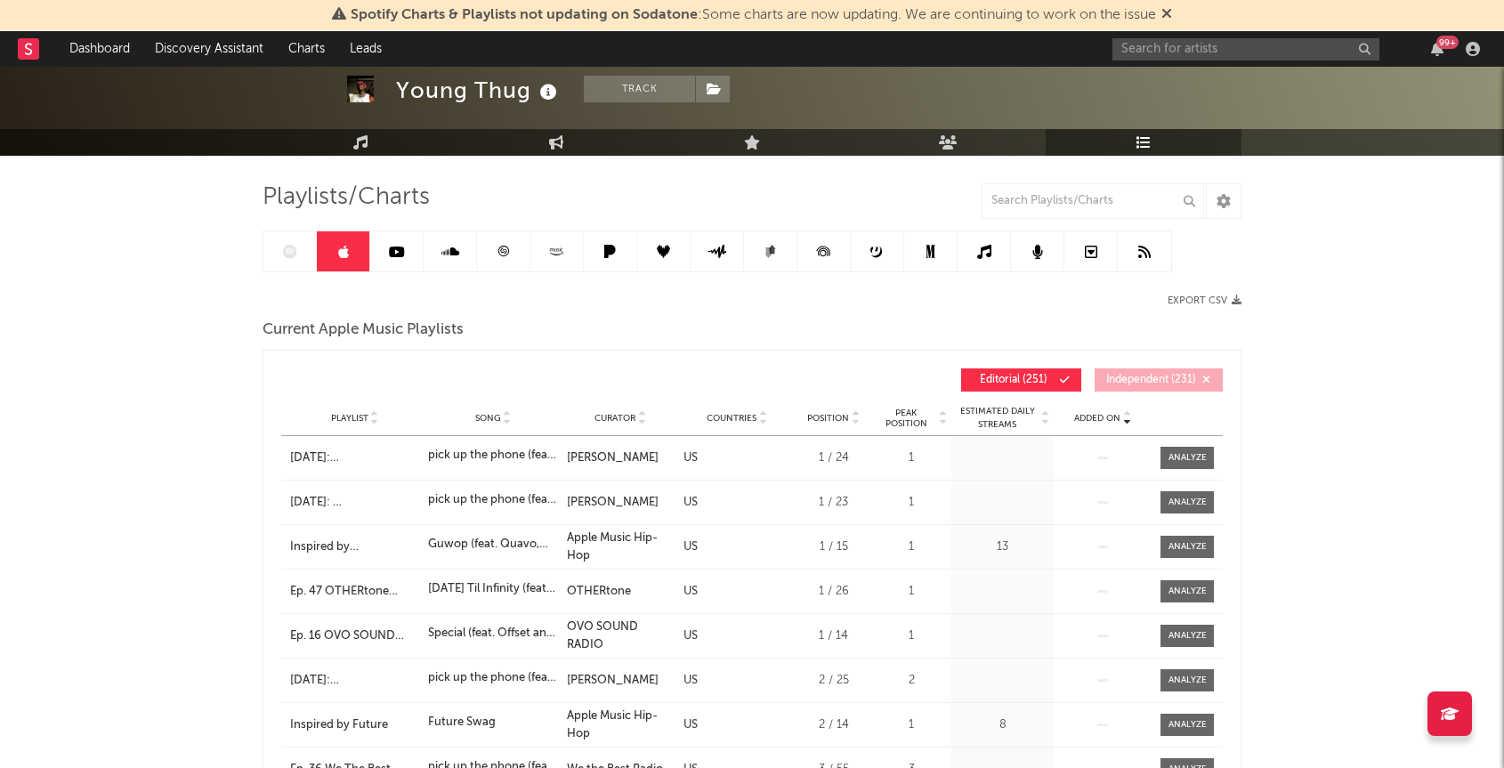
click at [295, 250] on div at bounding box center [716, 251] width 909 height 42
click at [388, 264] on link at bounding box center [396, 251] width 53 height 40
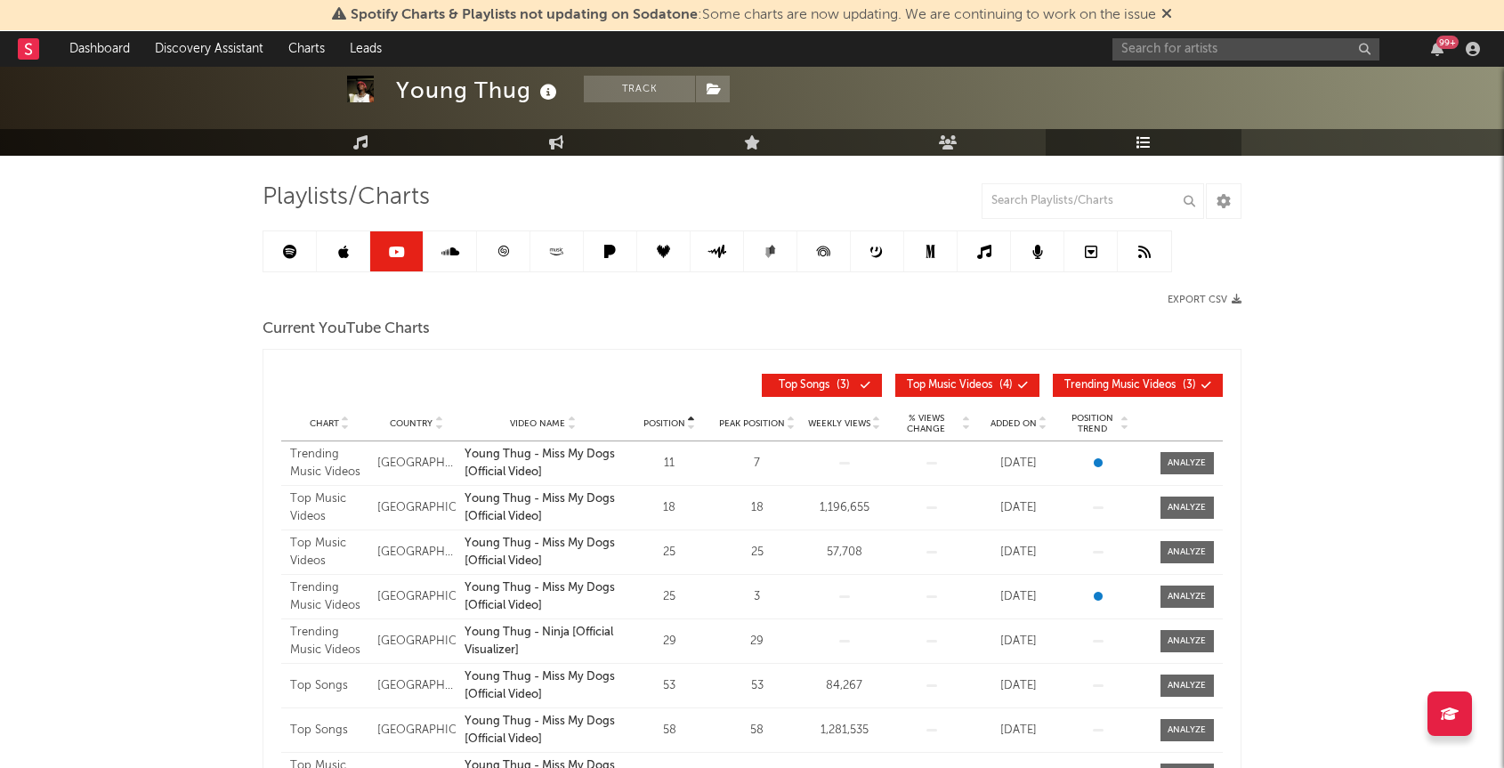
click at [343, 259] on link at bounding box center [343, 251] width 53 height 40
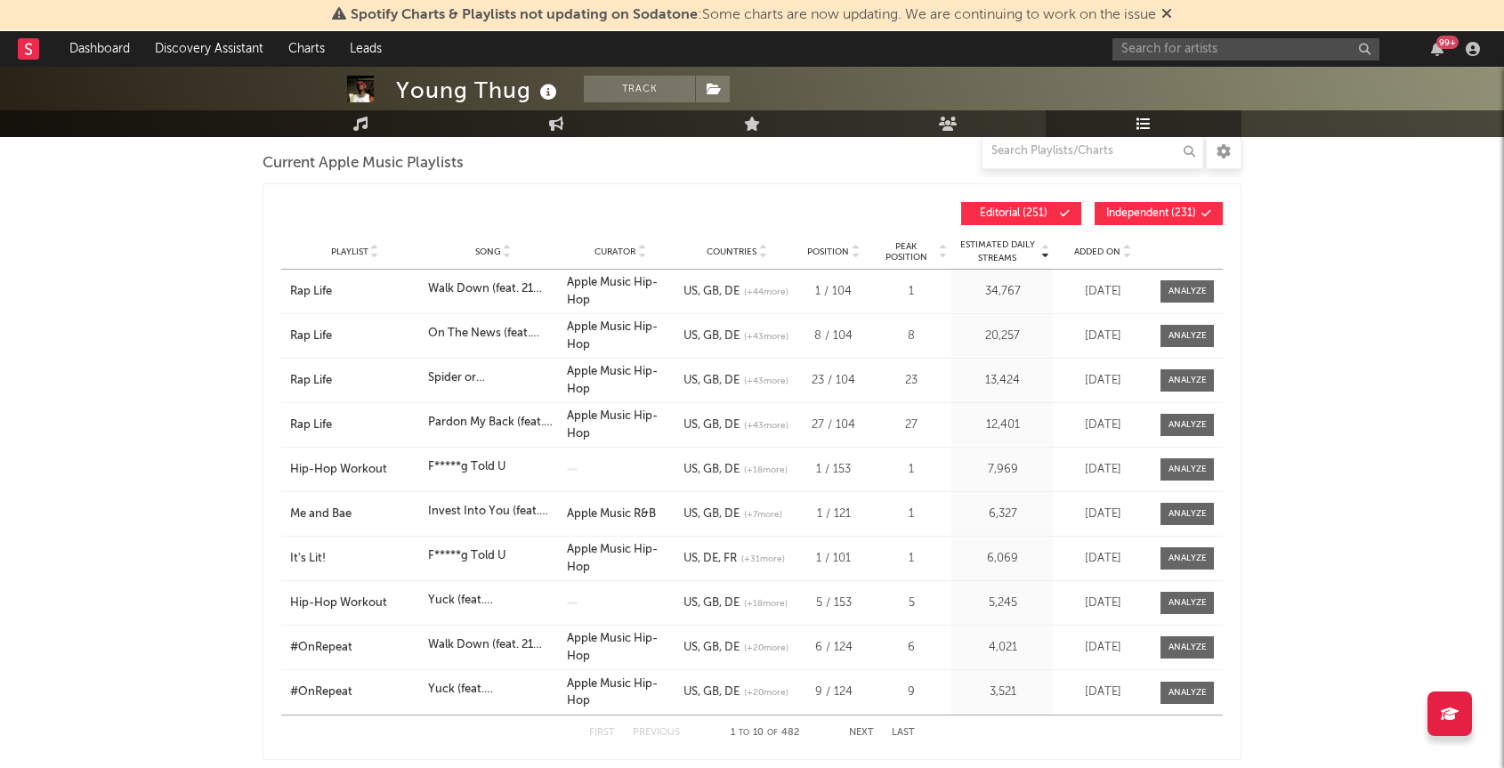
scroll to position [258, 0]
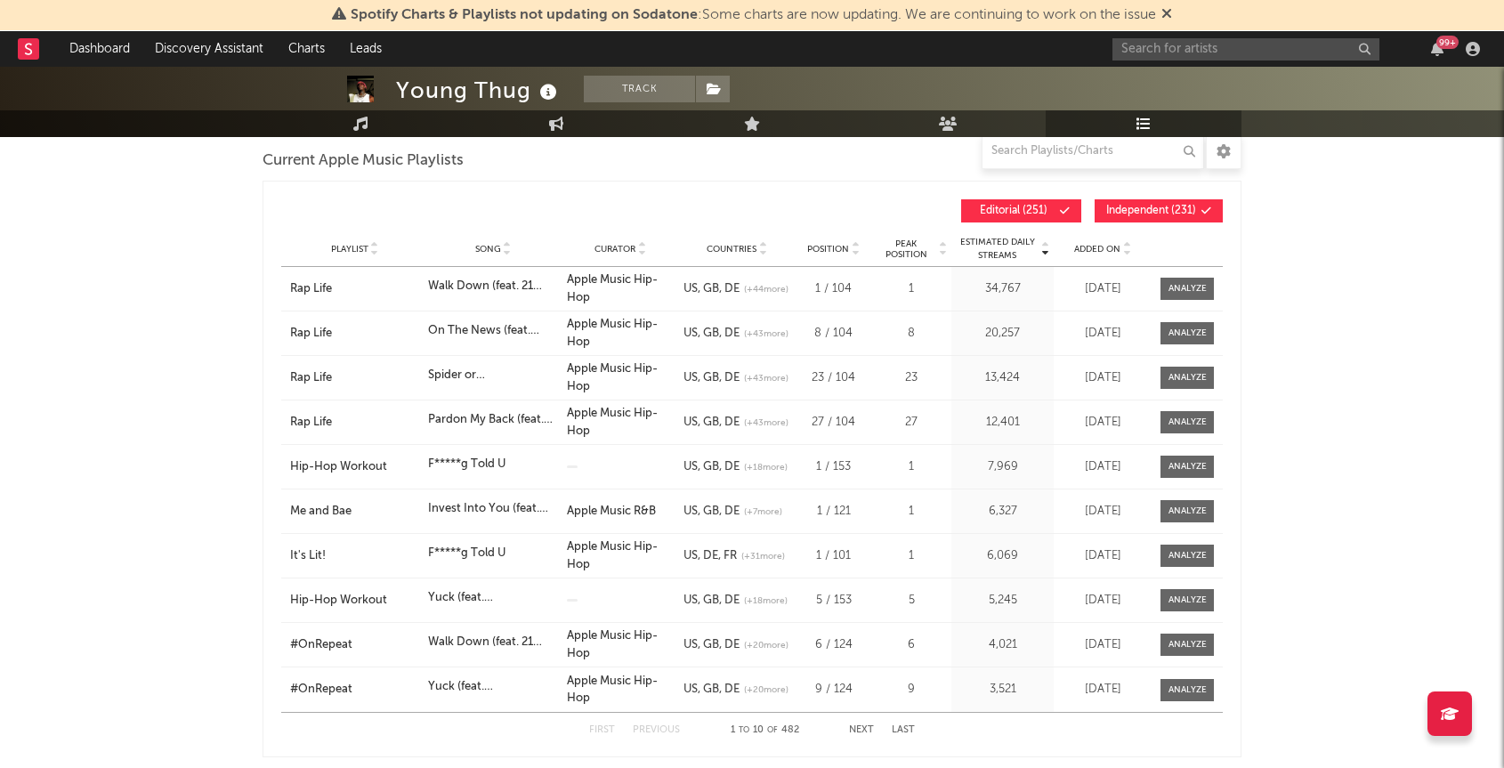
click at [862, 725] on button "Next" at bounding box center [861, 730] width 25 height 10
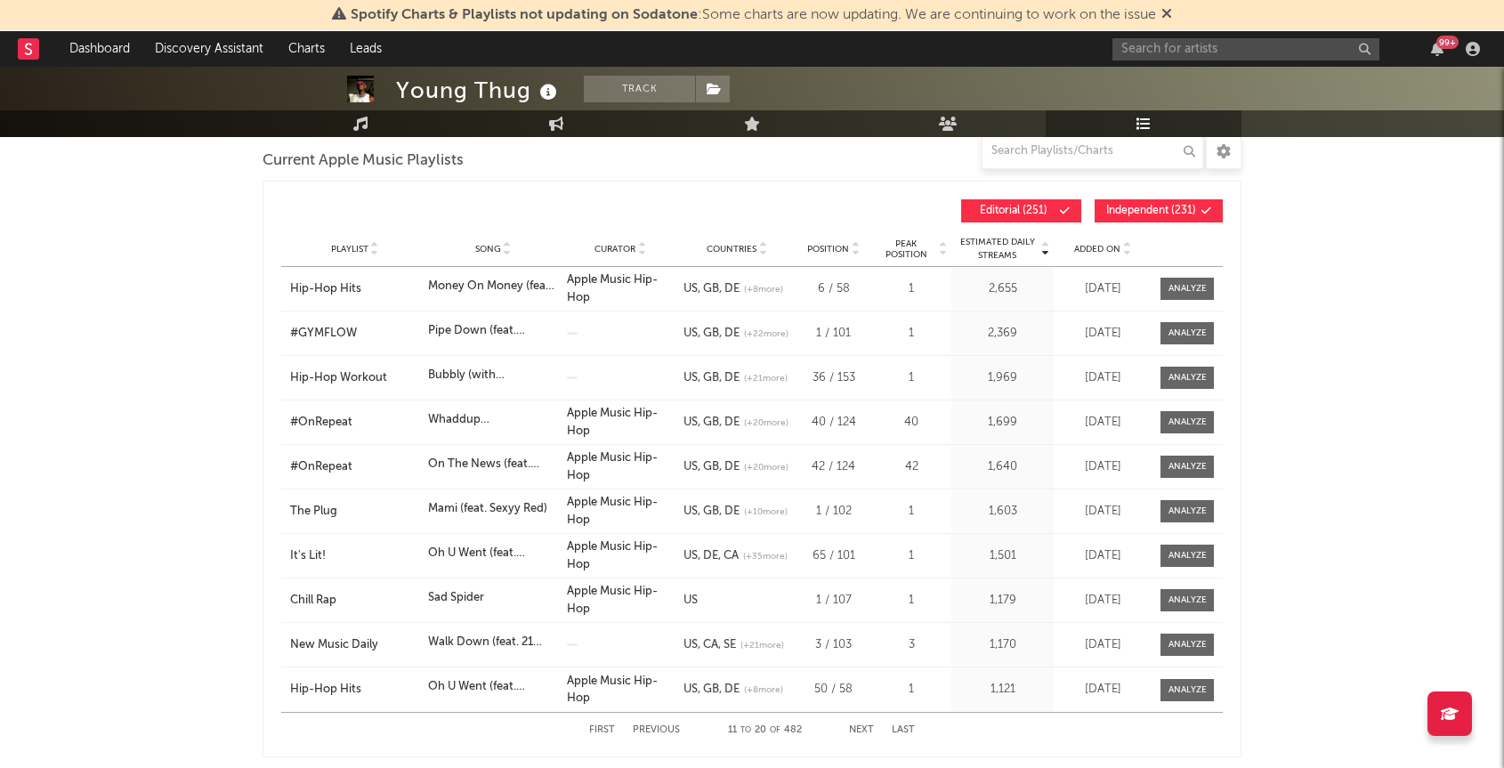
click at [608, 732] on button "First" at bounding box center [602, 730] width 26 height 10
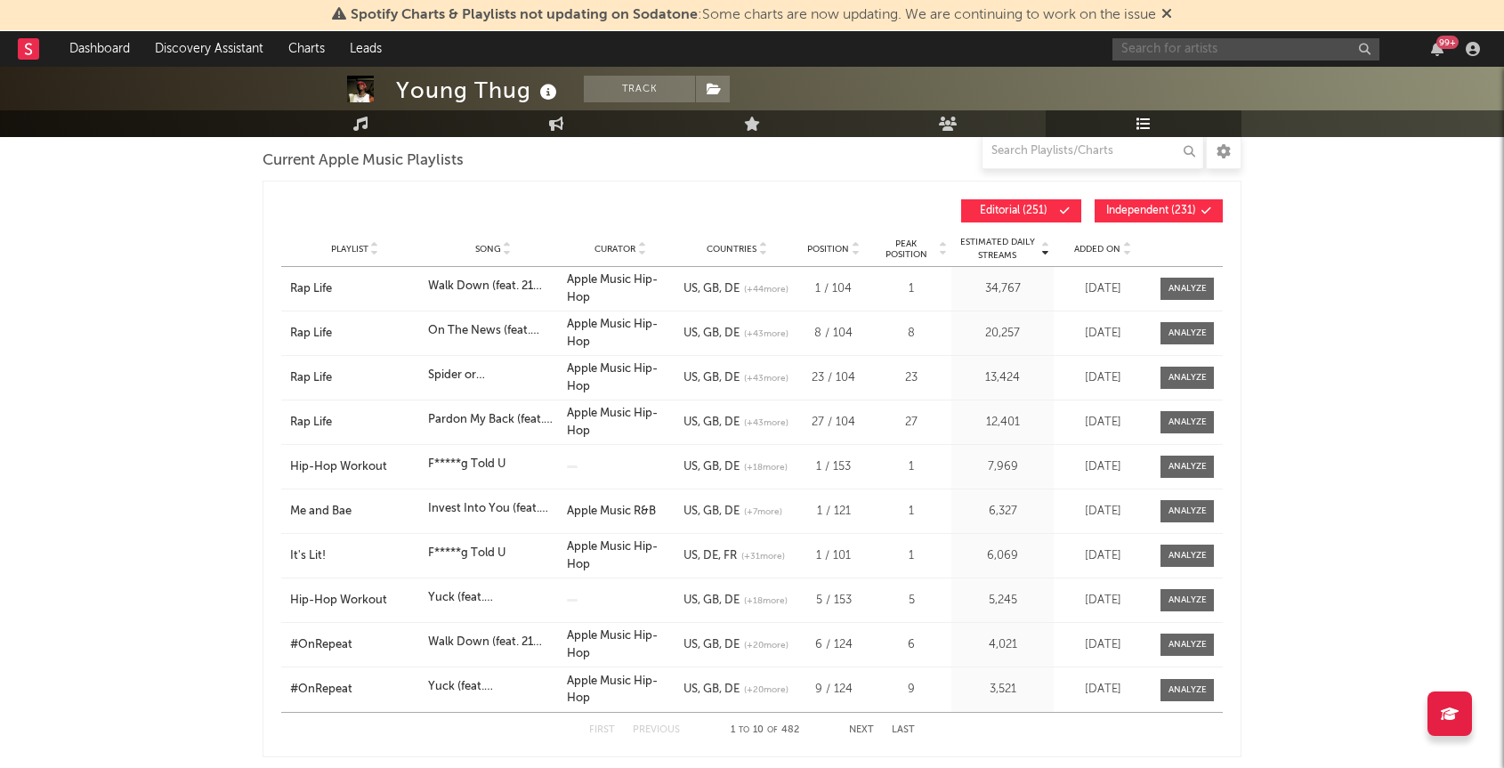
click at [1254, 48] on input "text" at bounding box center [1245, 49] width 267 height 22
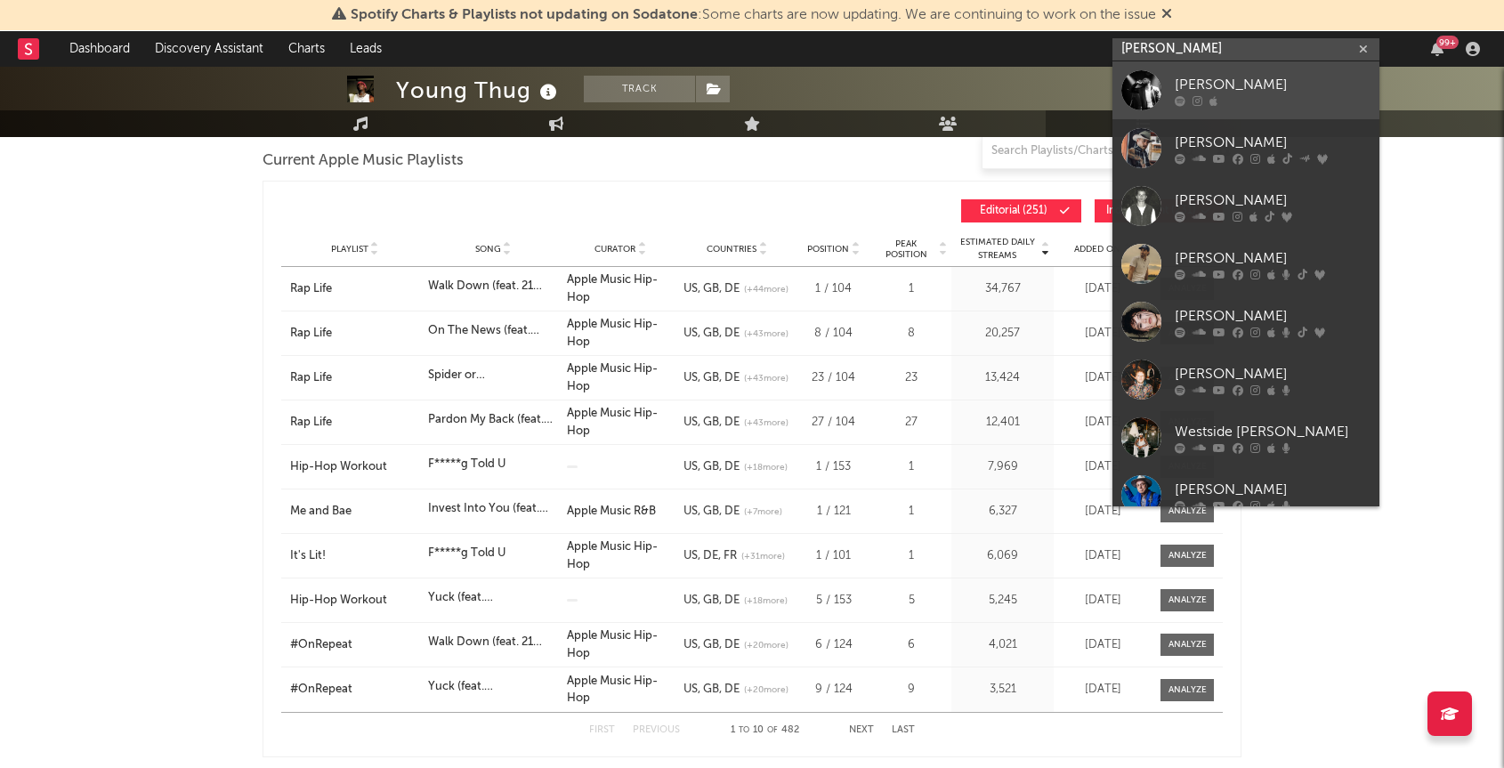
type input "[PERSON_NAME]"
click at [1200, 85] on div "[PERSON_NAME]" at bounding box center [1272, 84] width 196 height 21
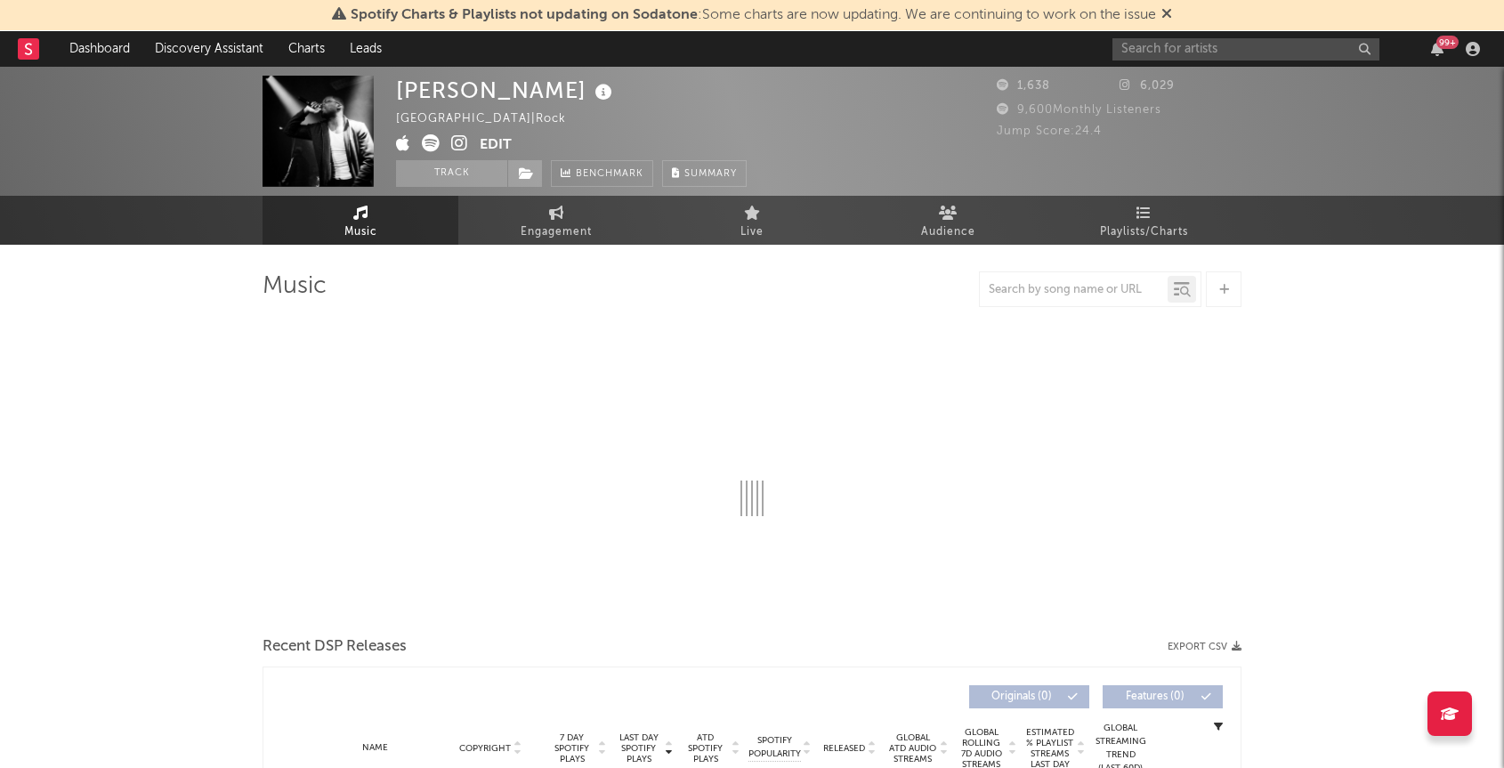
select select "6m"
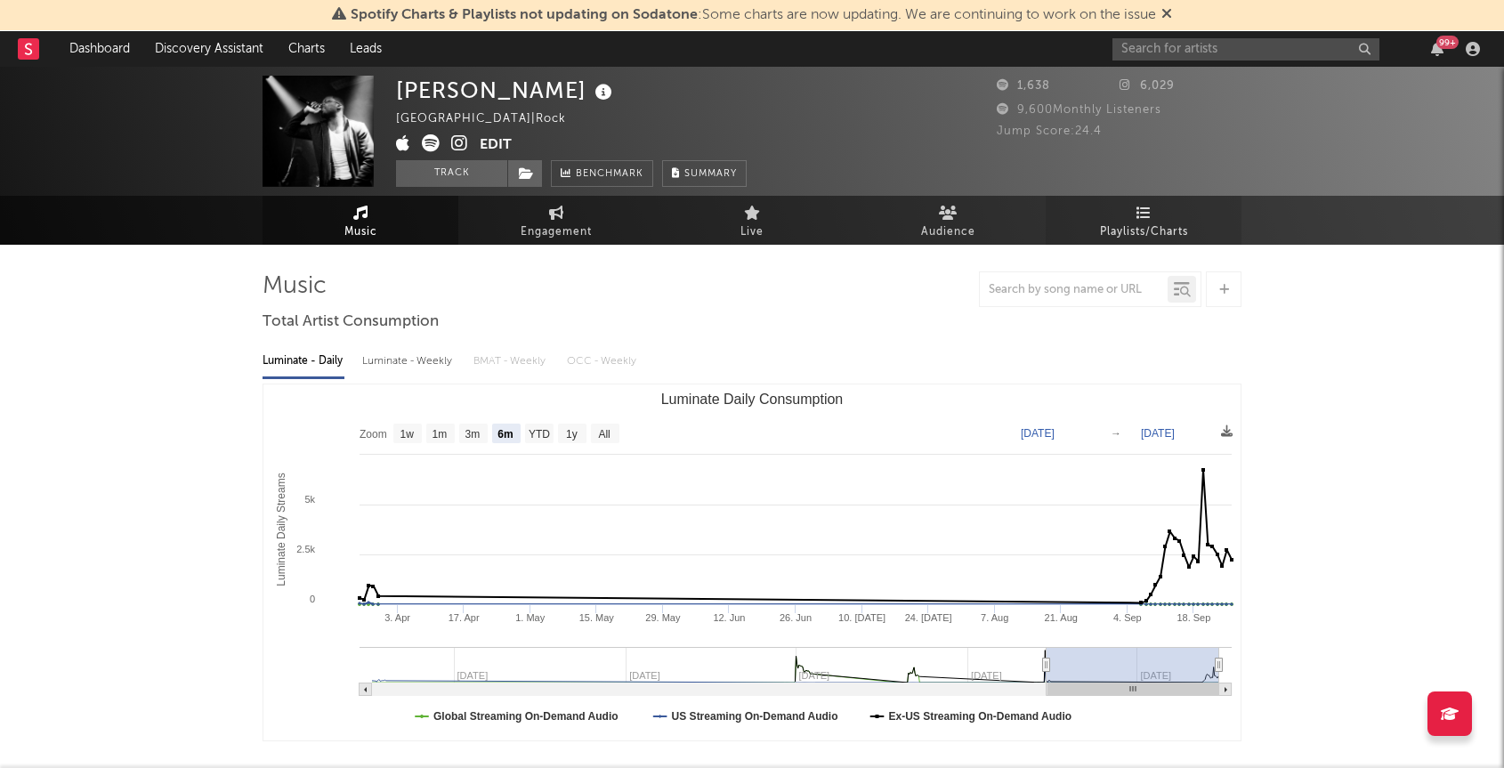
click at [1155, 228] on span "Playlists/Charts" at bounding box center [1144, 232] width 88 height 21
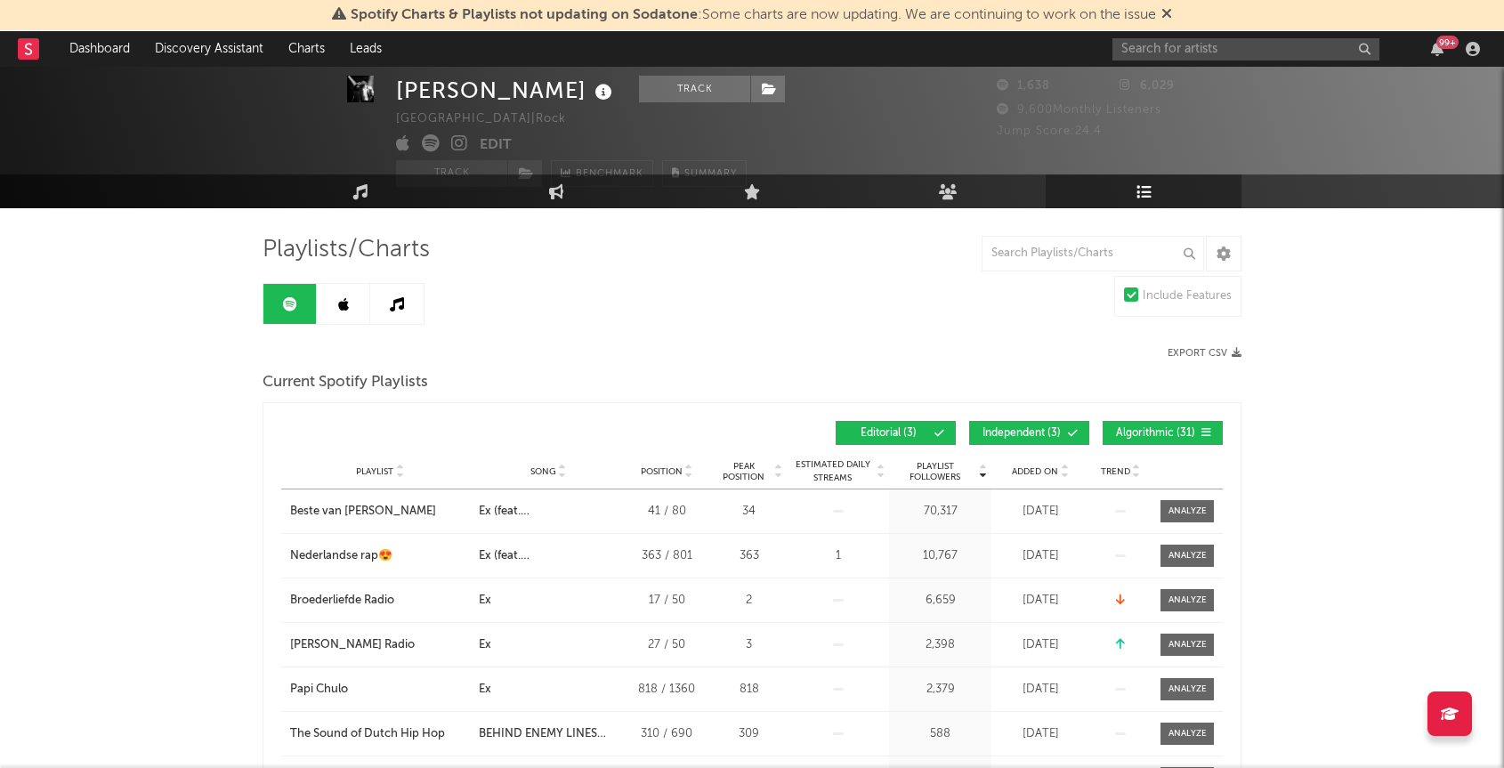
scroll to position [38, 0]
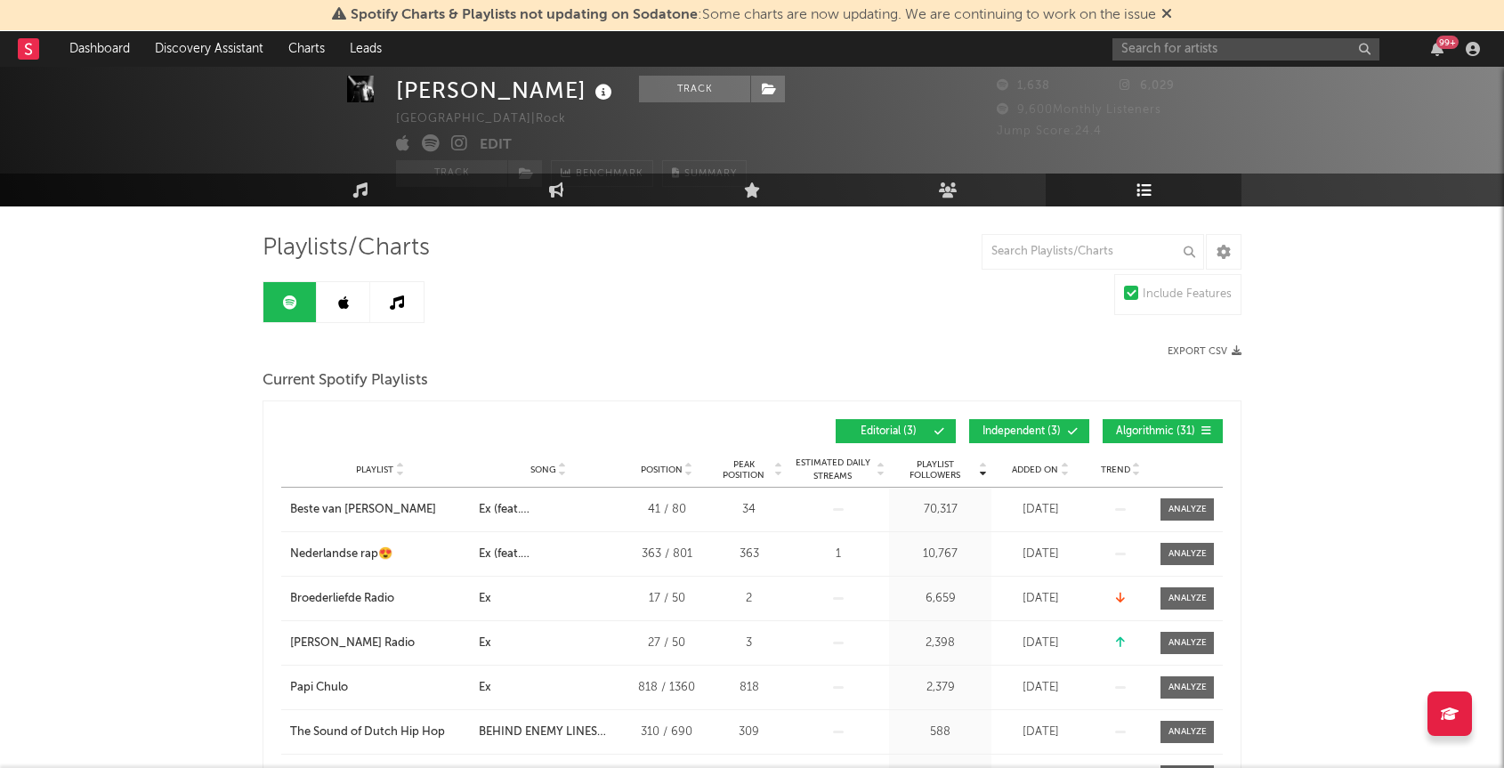
click at [1163, 432] on span "Algorithmic ( 31 )" at bounding box center [1155, 431] width 82 height 11
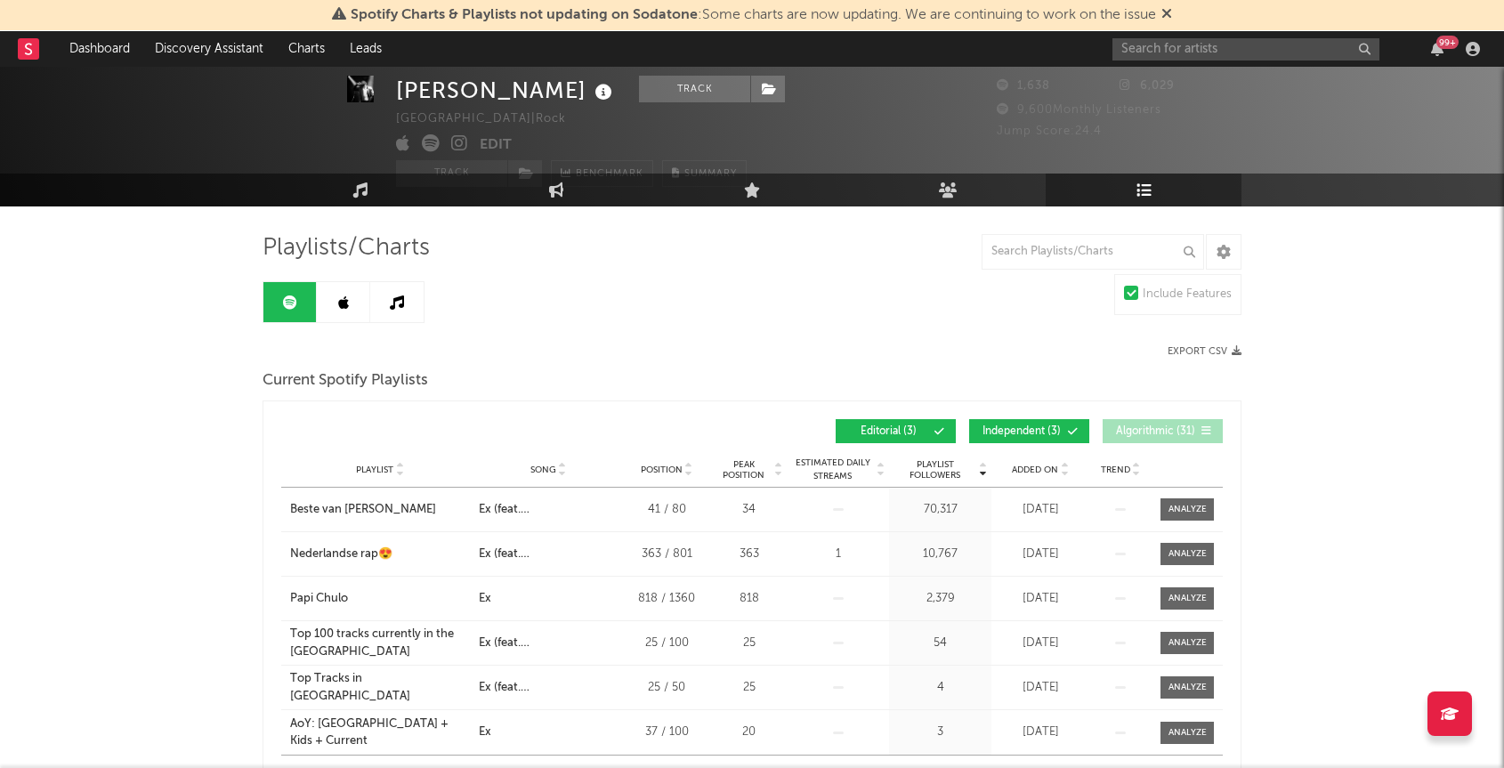
click at [1039, 429] on span "Independent ( 3 )" at bounding box center [1022, 431] width 82 height 11
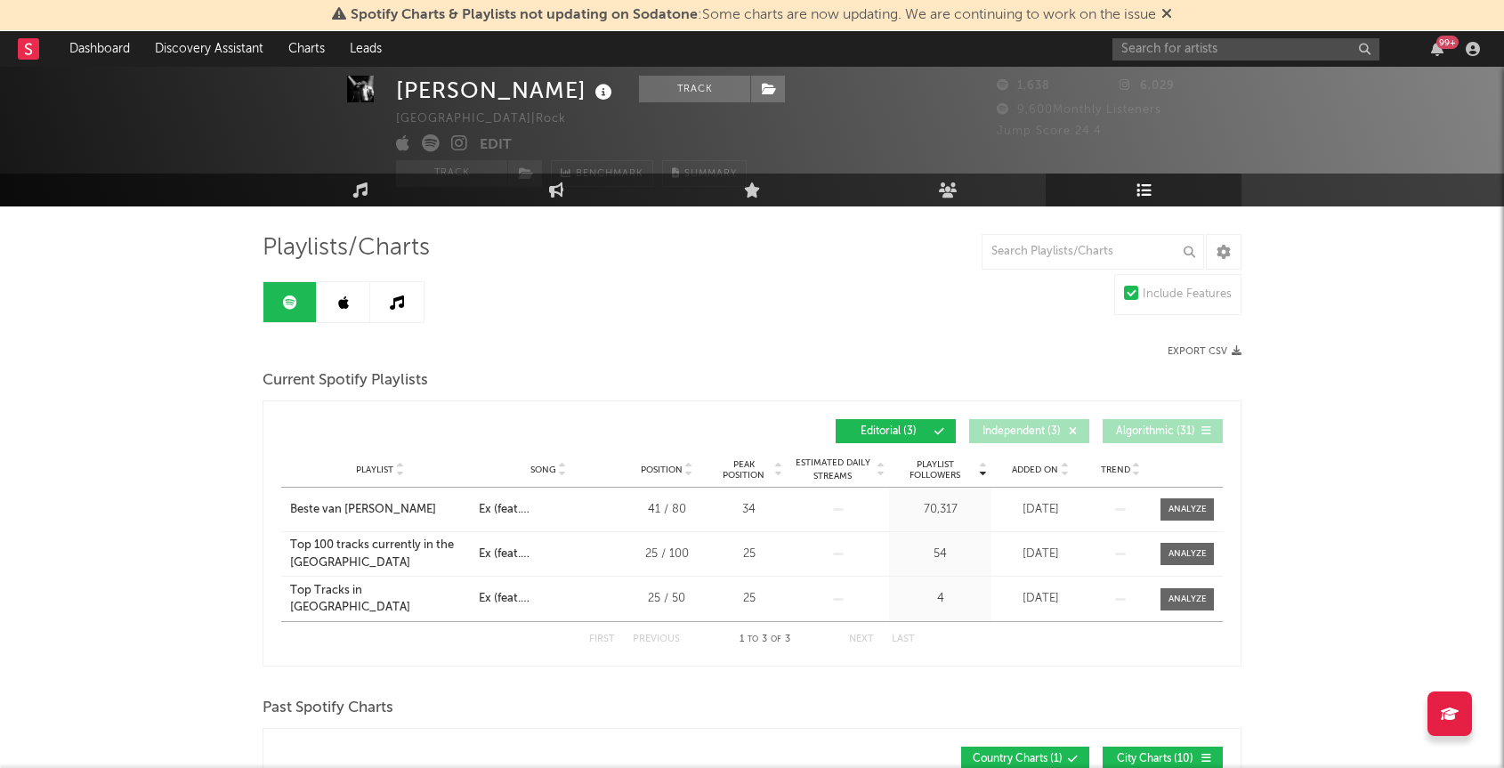
click at [354, 302] on link at bounding box center [343, 302] width 53 height 40
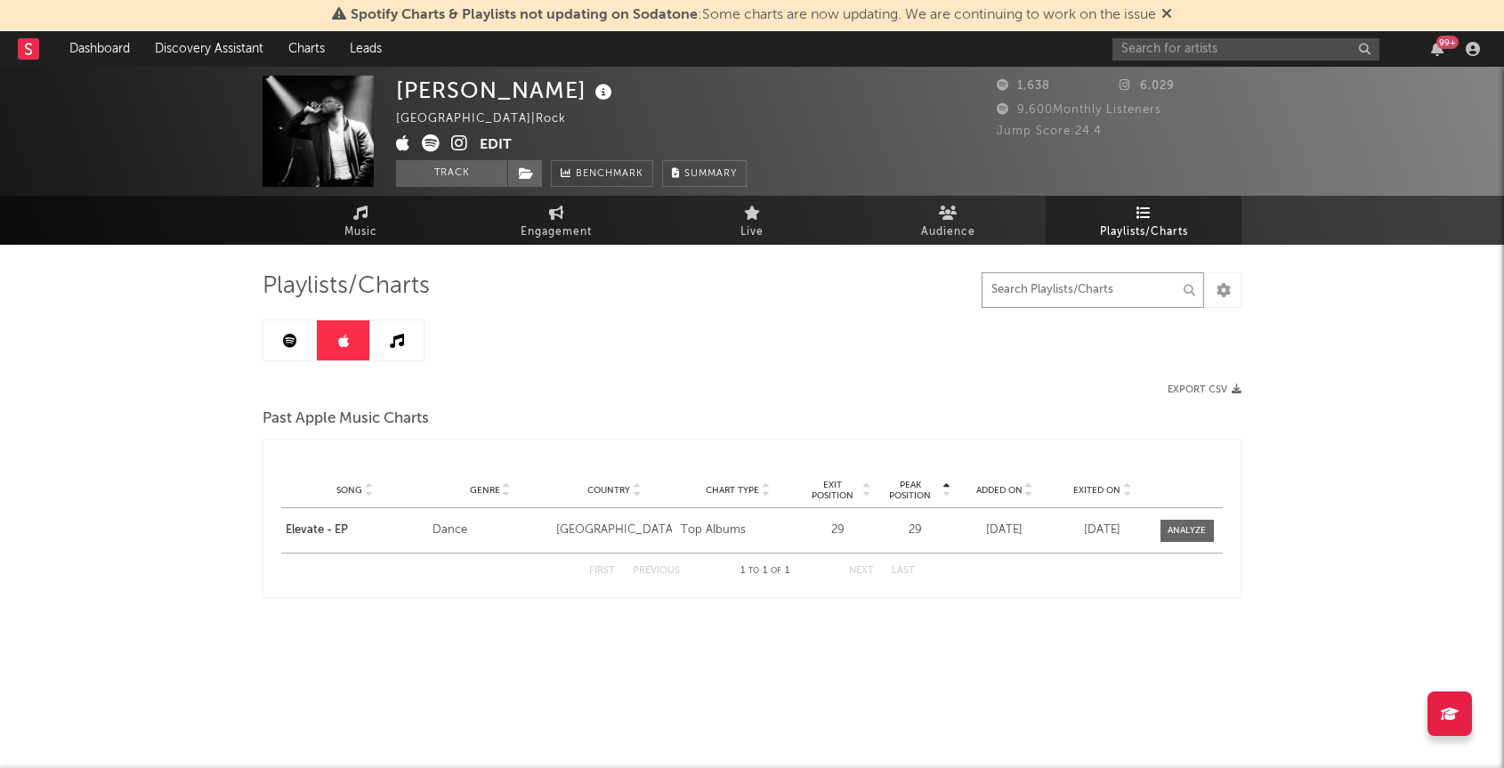
click at [1070, 286] on input "text" at bounding box center [1092, 290] width 222 height 36
click at [1163, 69] on div "[PERSON_NAME] Netherlands | Rock Edit Track Benchmark Summary 1,638 6,029 9,600…" at bounding box center [752, 131] width 1504 height 129
click at [1166, 60] on input "text" at bounding box center [1245, 49] width 267 height 22
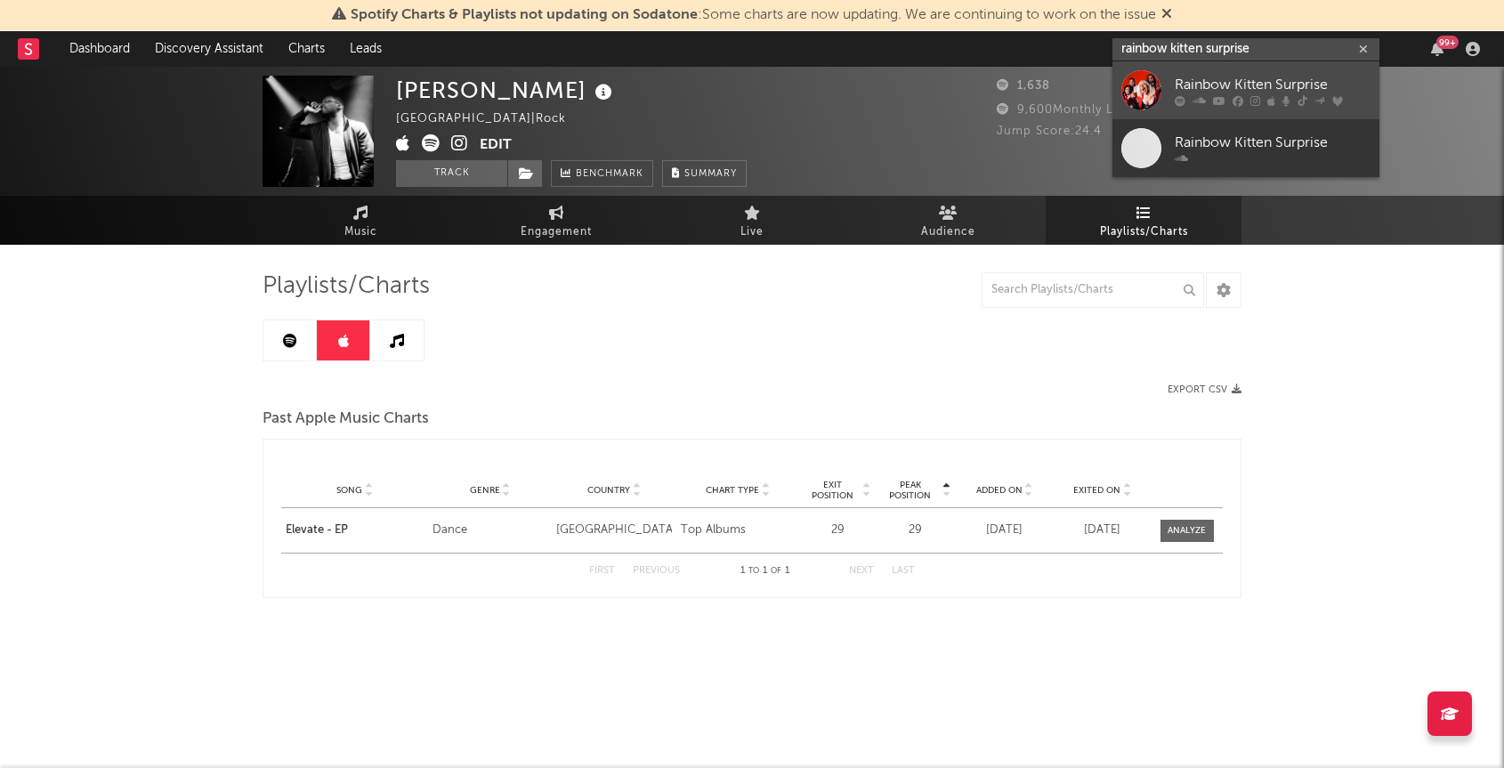
type input "rainbow kitten surprise"
click at [1238, 86] on div "Rainbow Kitten Surprise" at bounding box center [1272, 84] width 196 height 21
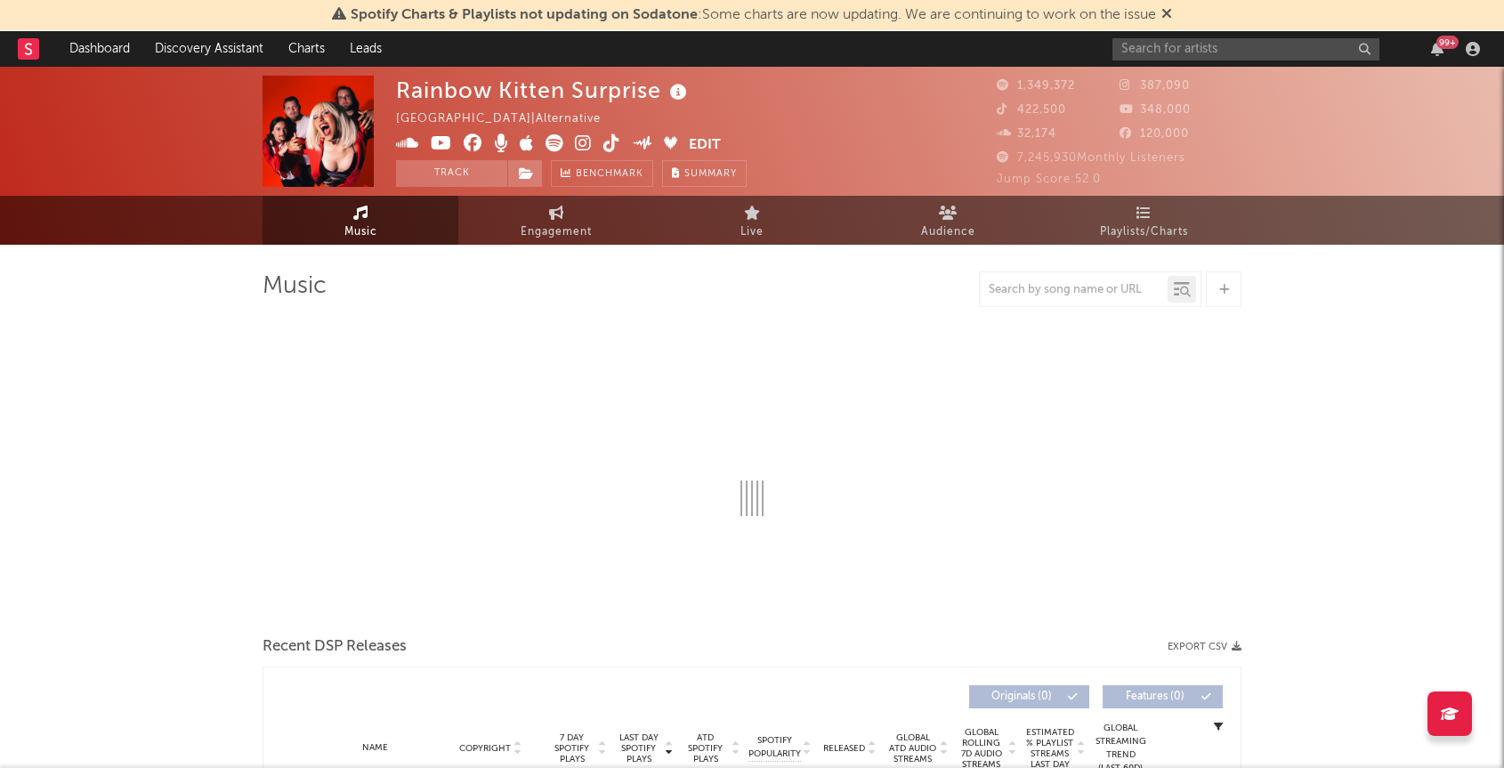
select select "6m"
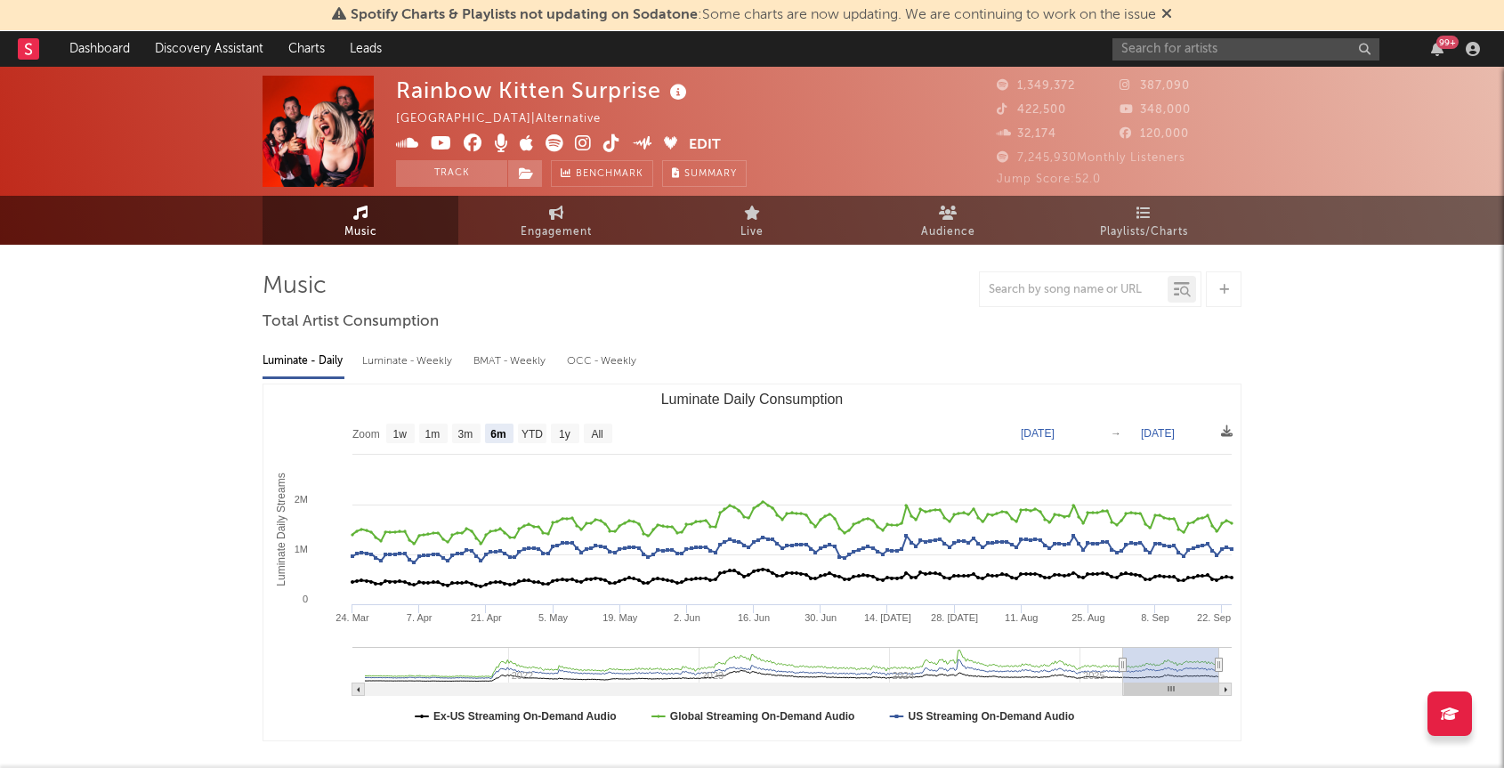
select select "6m"
click at [1167, 222] on span "Playlists/Charts" at bounding box center [1144, 232] width 88 height 21
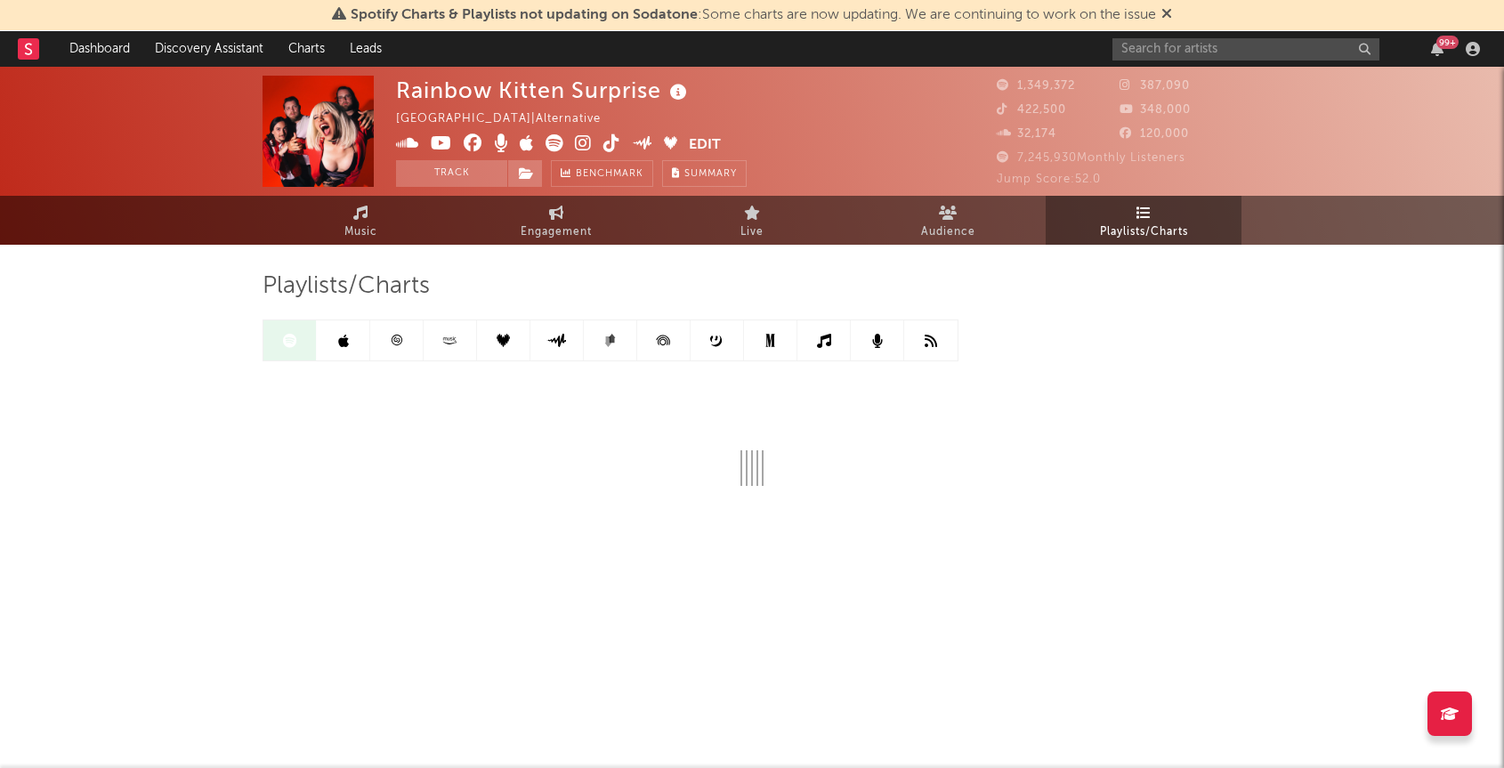
click at [335, 352] on link at bounding box center [343, 340] width 53 height 40
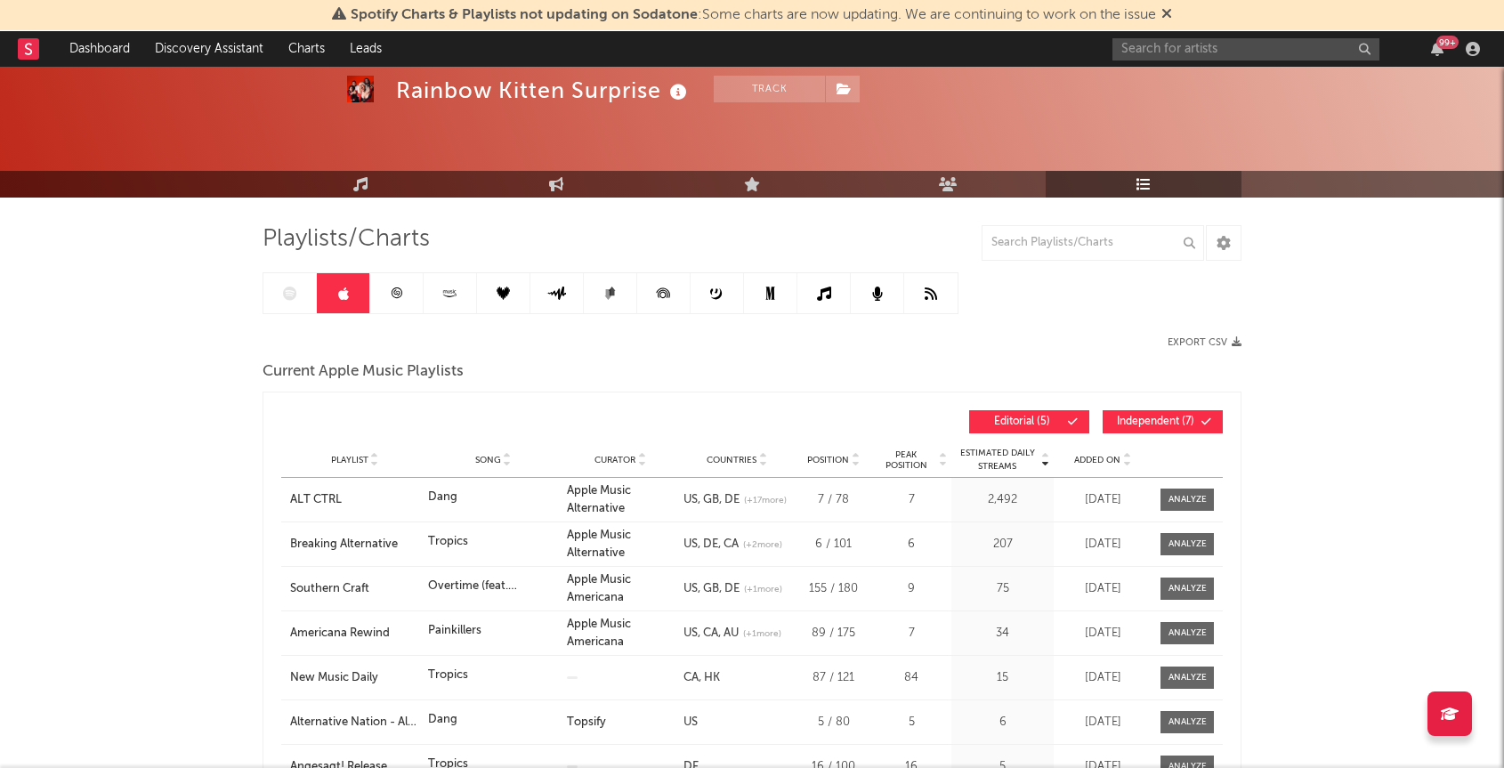
scroll to position [69, 0]
